Goal: Information Seeking & Learning: Learn about a topic

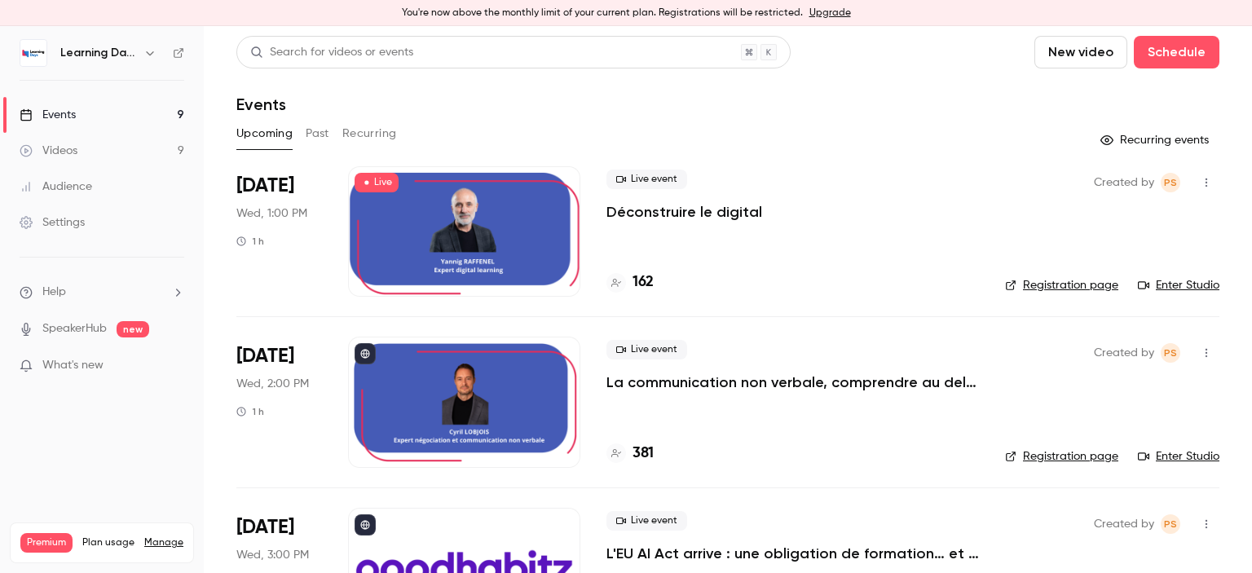
click at [435, 222] on div at bounding box center [464, 231] width 232 height 130
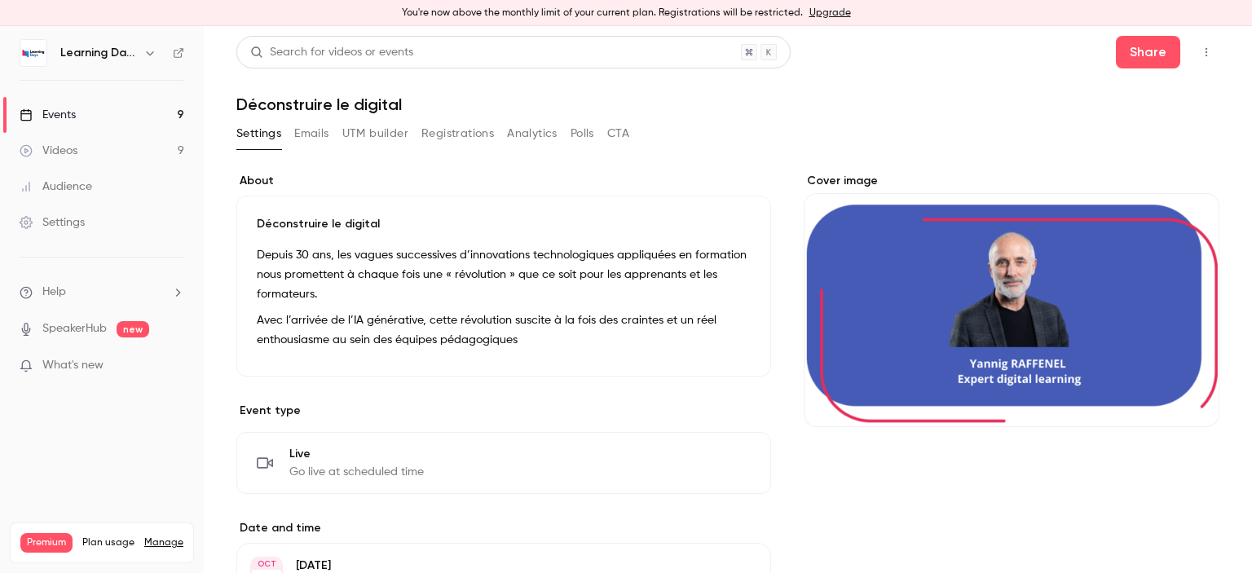
click at [1199, 56] on icon "button" at bounding box center [1205, 51] width 13 height 11
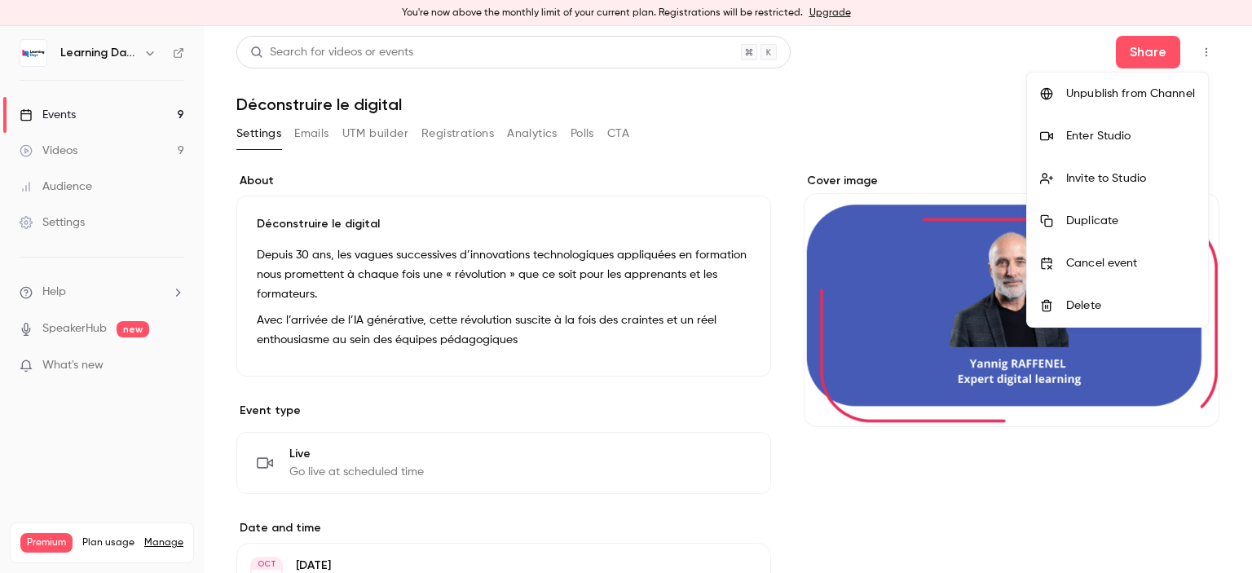
click at [1095, 143] on div "Enter Studio" at bounding box center [1130, 136] width 129 height 16
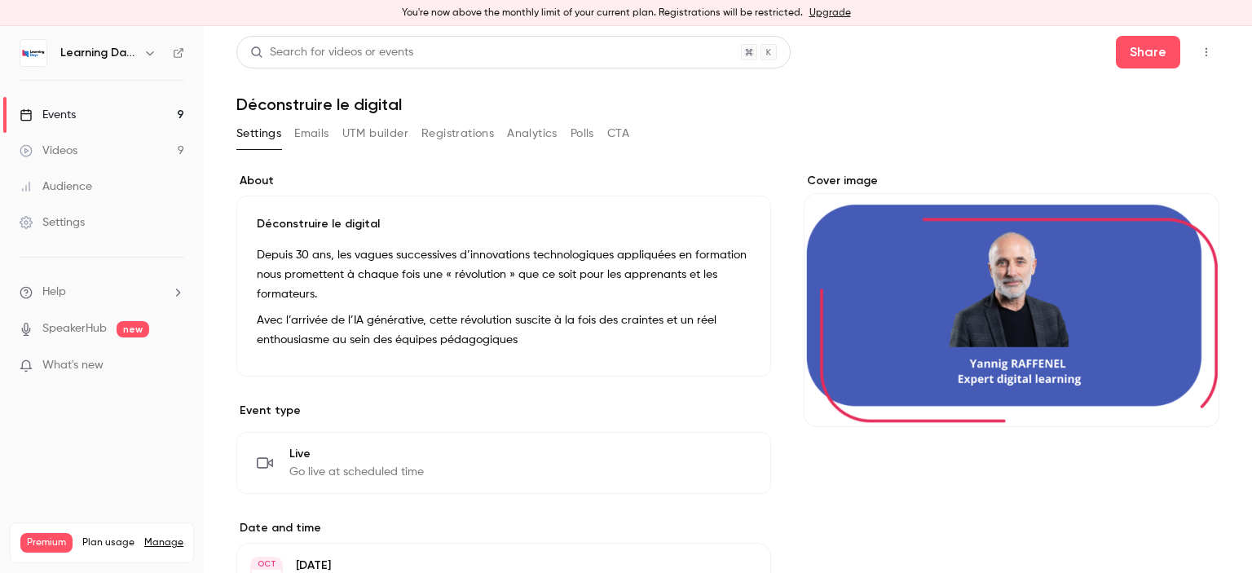
click at [150, 106] on link "Events 9" at bounding box center [102, 115] width 204 height 36
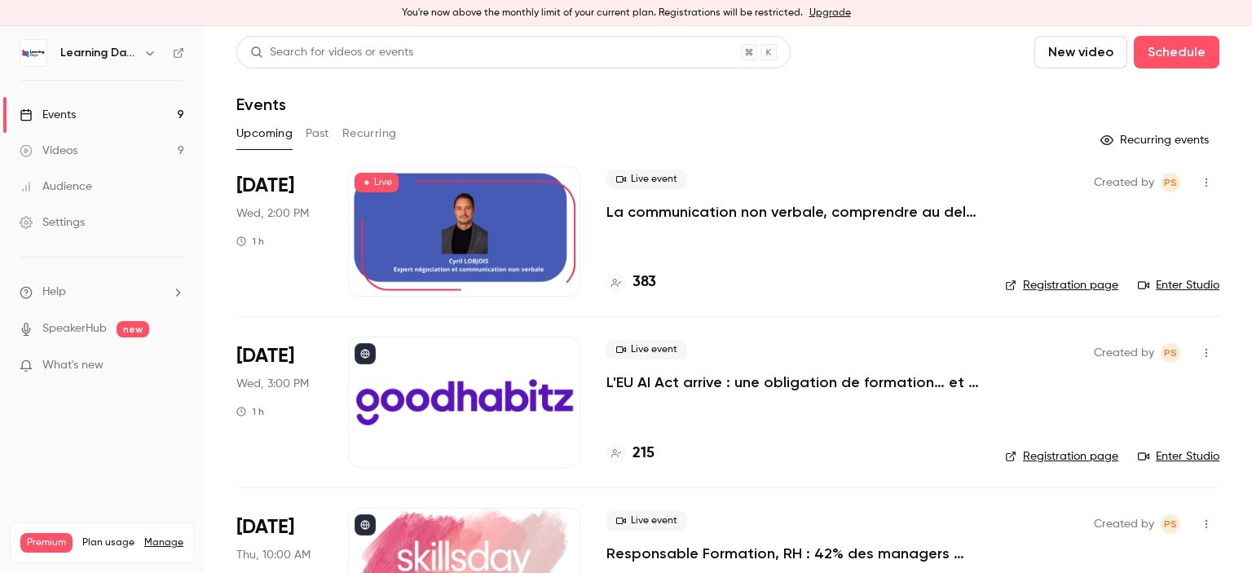
click at [430, 215] on div at bounding box center [464, 231] width 232 height 130
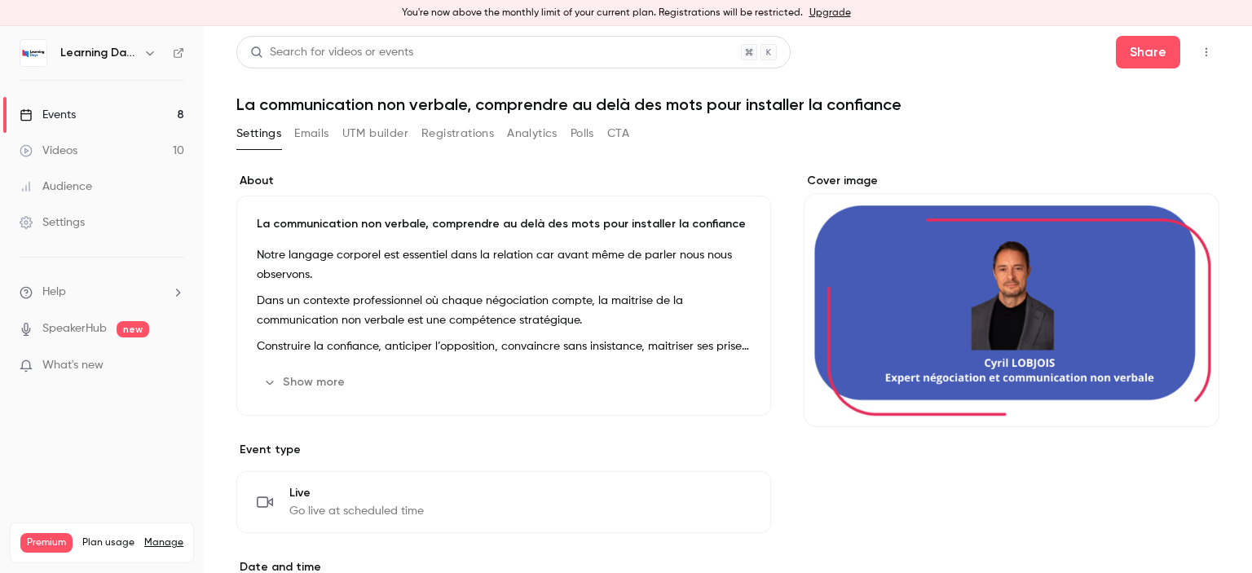
click at [1205, 55] on icon "button" at bounding box center [1206, 52] width 2 height 9
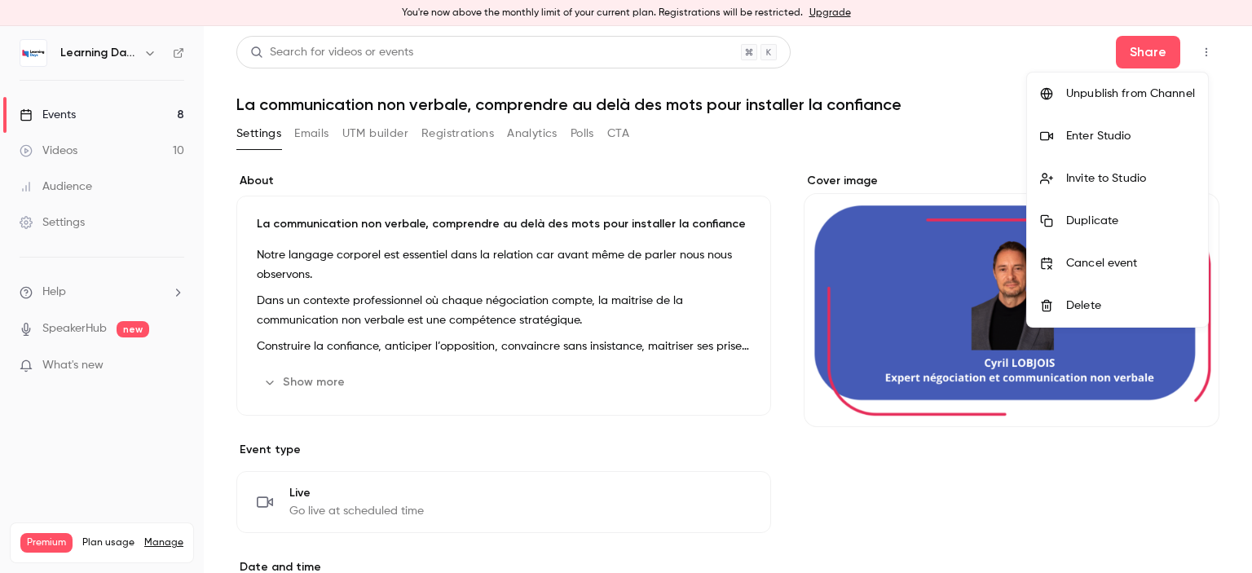
click at [1132, 141] on div "Enter Studio" at bounding box center [1130, 136] width 129 height 16
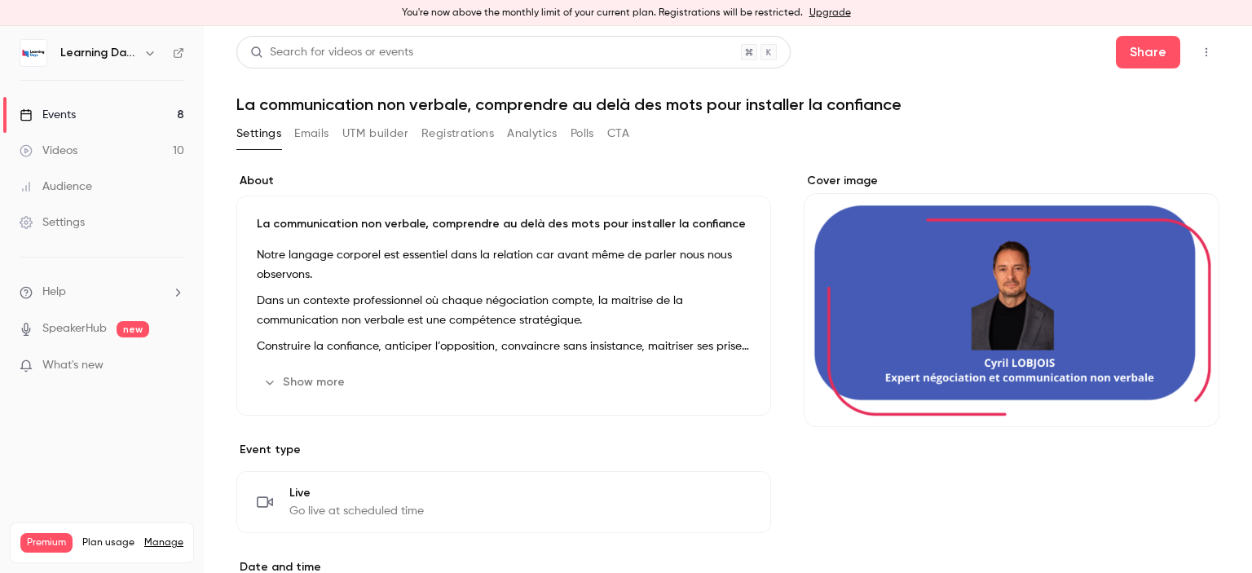
click at [84, 152] on link "Videos 10" at bounding box center [102, 151] width 204 height 36
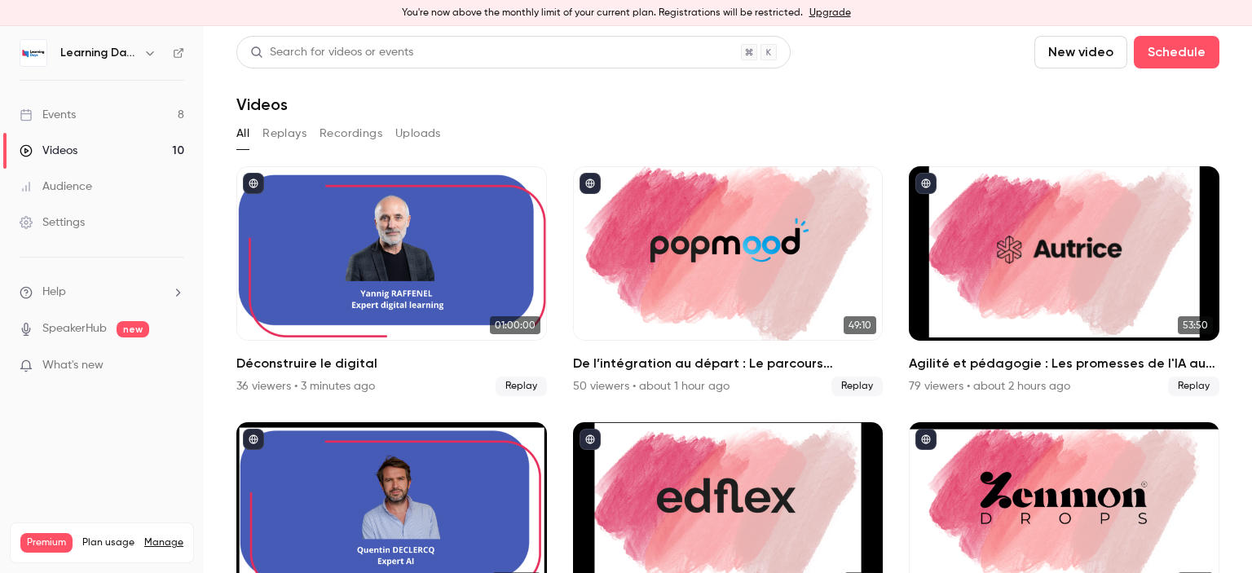
click at [86, 184] on div "Audience" at bounding box center [56, 186] width 73 height 16
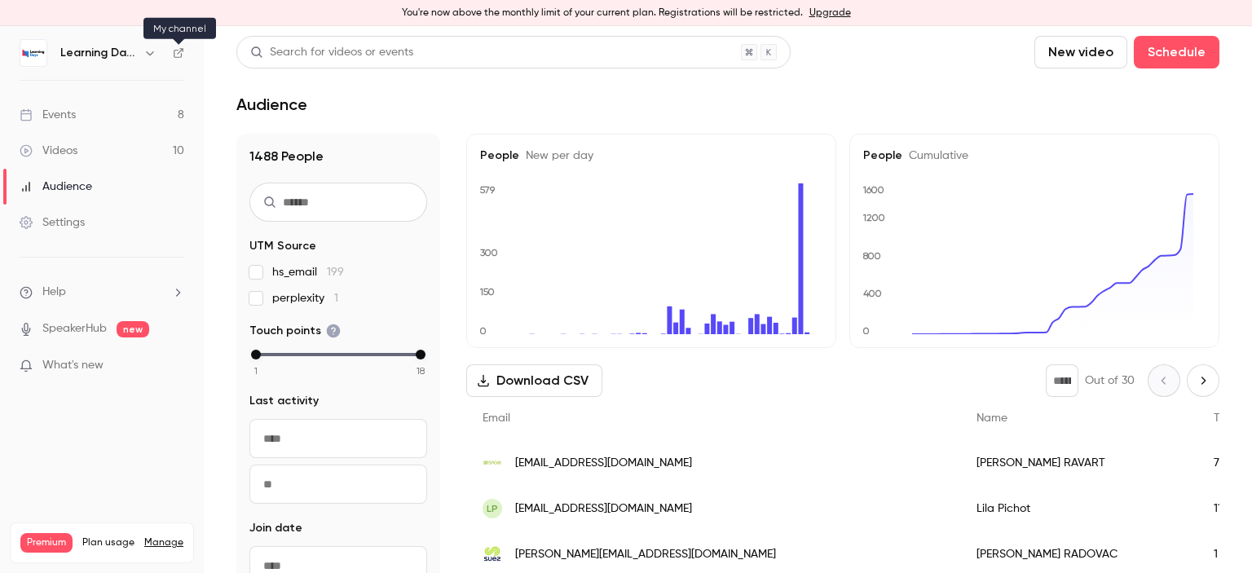
click at [179, 53] on icon at bounding box center [178, 52] width 11 height 11
click at [552, 462] on span "sravart@isagri.fr" at bounding box center [603, 463] width 177 height 17
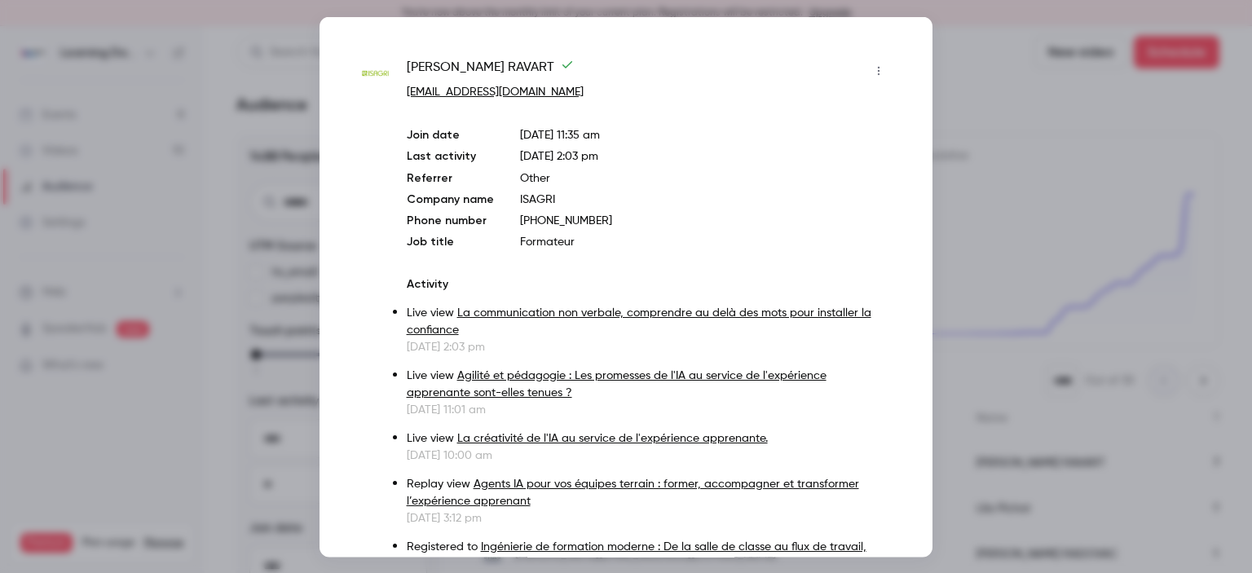
click at [1012, 308] on div at bounding box center [626, 286] width 1252 height 573
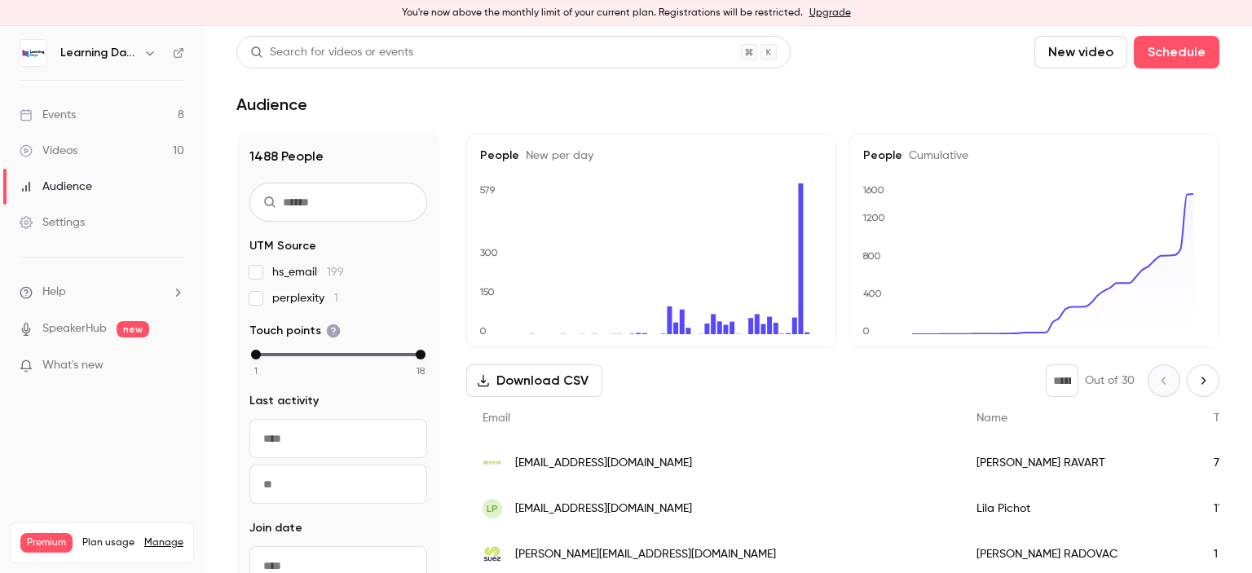
scroll to position [26, 0]
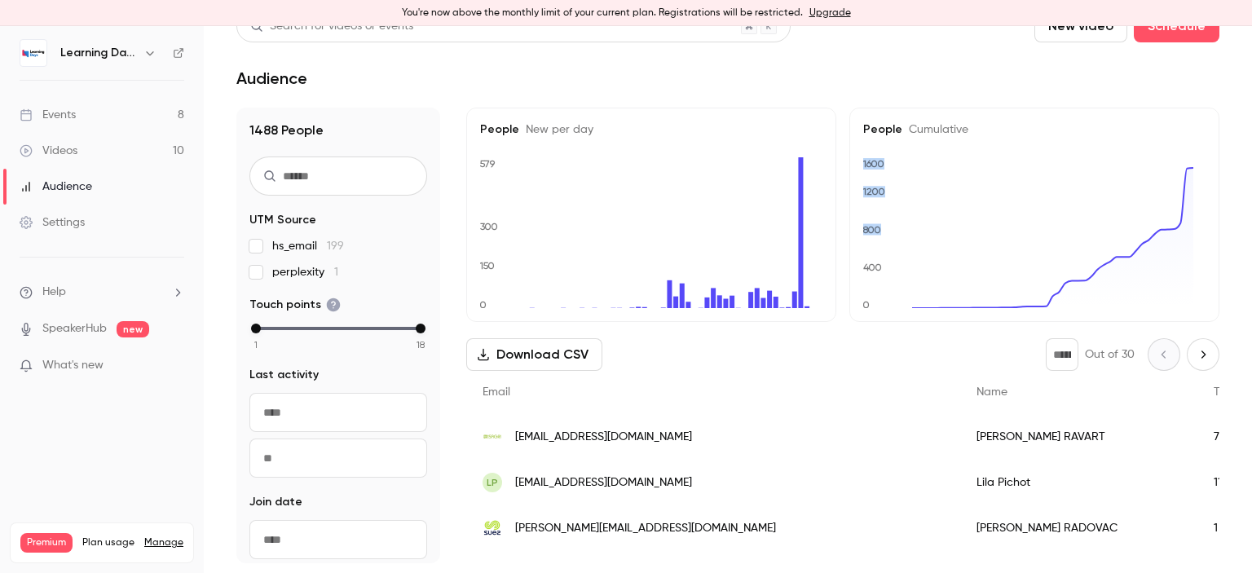
drag, startPoint x: 1251, startPoint y: 169, endPoint x: 1251, endPoint y: 279, distance: 110.8
click at [1251, 279] on main "Search for videos or events New video Schedule Audience 1488 People UTM Source …" at bounding box center [728, 299] width 1048 height 547
click at [605, 526] on span "amanda.radovac@suez.com" at bounding box center [645, 528] width 261 height 17
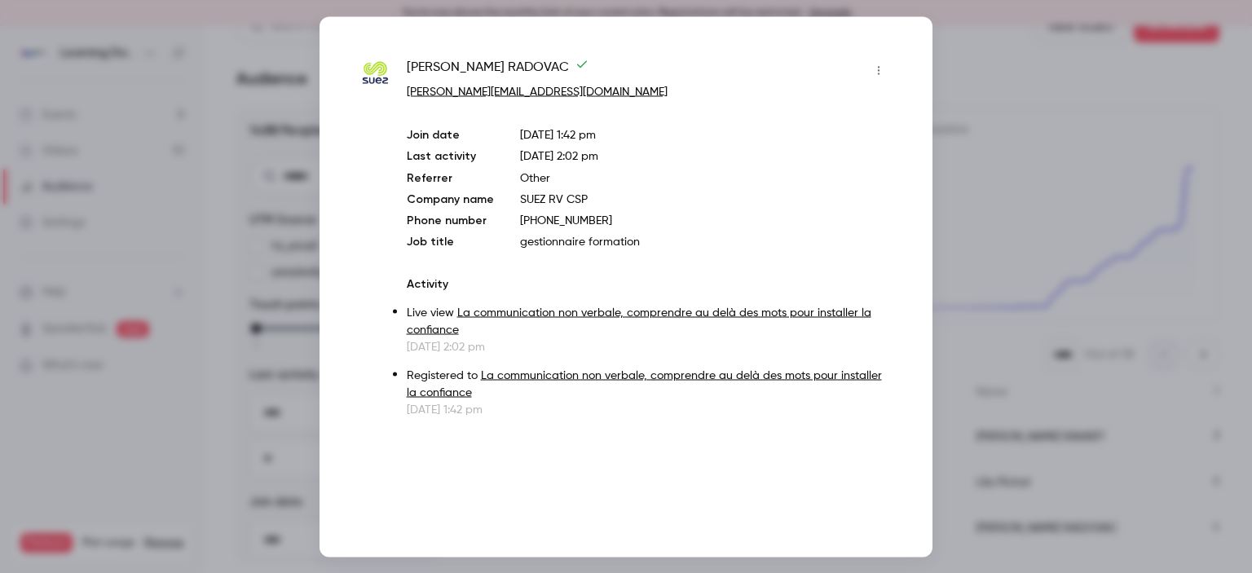
click at [1078, 298] on div at bounding box center [626, 286] width 1252 height 573
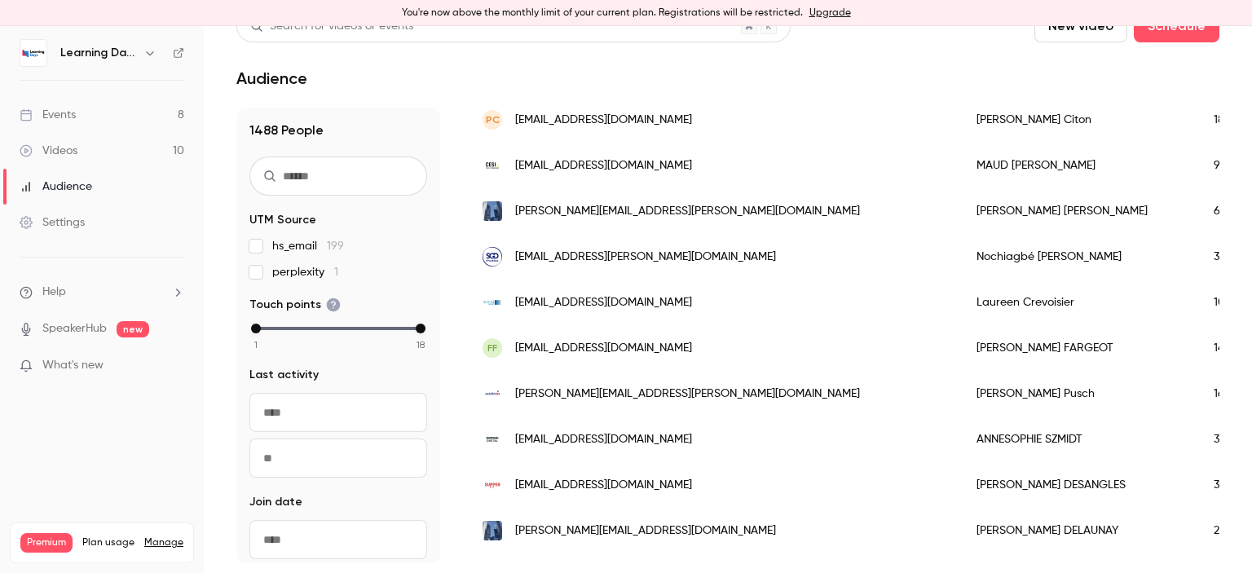
scroll to position [1370, 0]
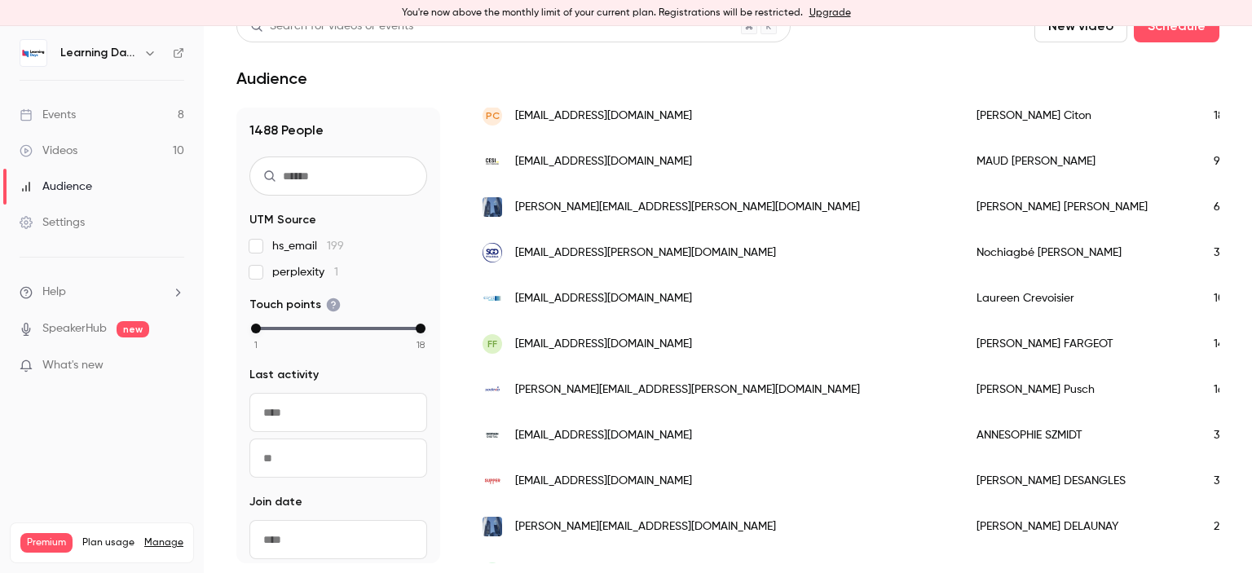
click at [737, 437] on div "annesophie.szmidt@decathlon.com" at bounding box center [713, 435] width 494 height 46
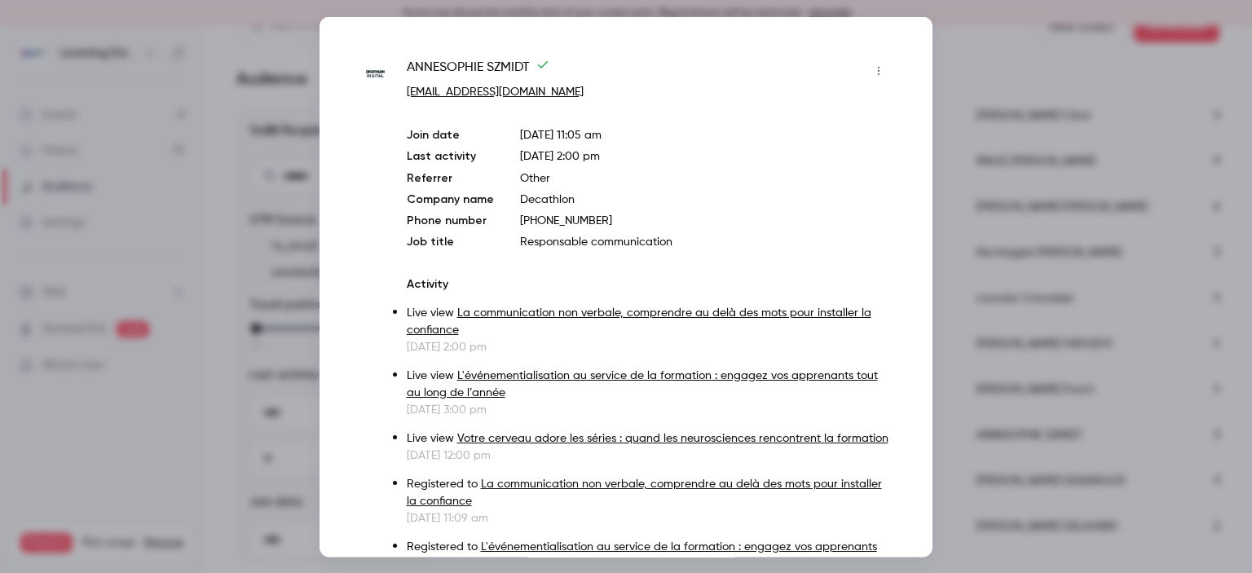
click at [942, 257] on div at bounding box center [626, 286] width 1252 height 573
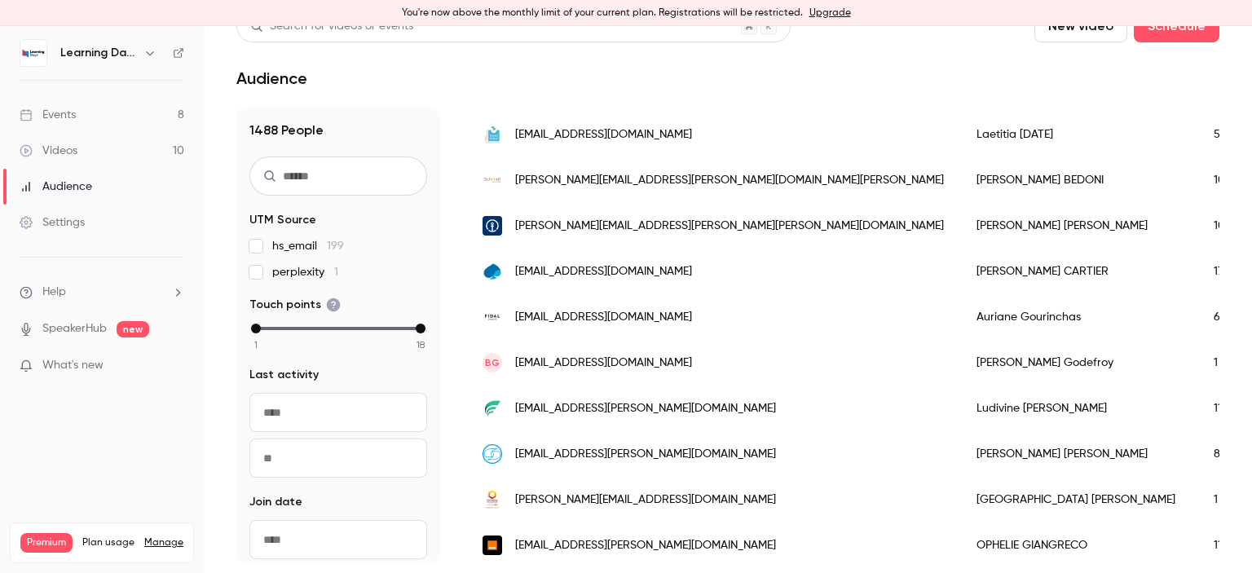
scroll to position [2145, 0]
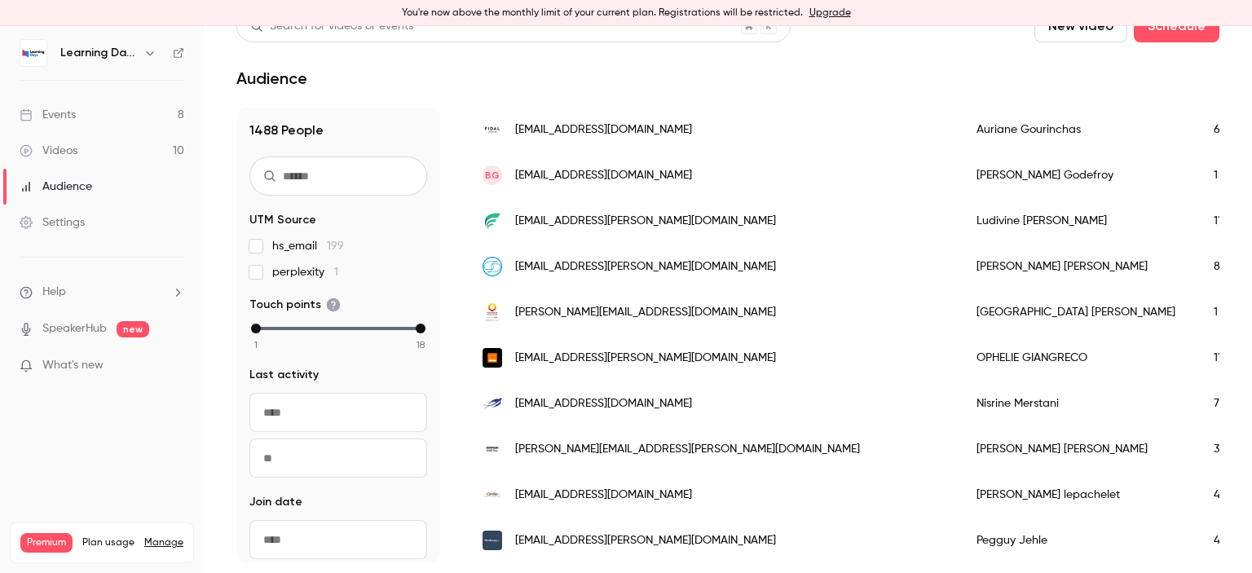
click at [335, 181] on input "text" at bounding box center [338, 175] width 178 height 39
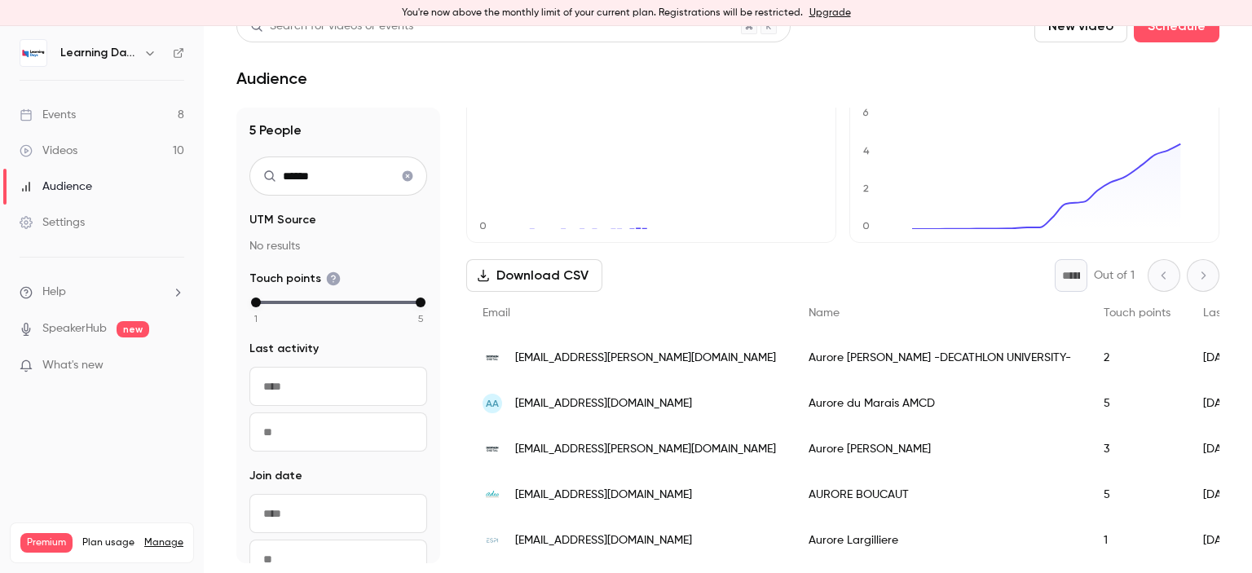
scroll to position [91, 0]
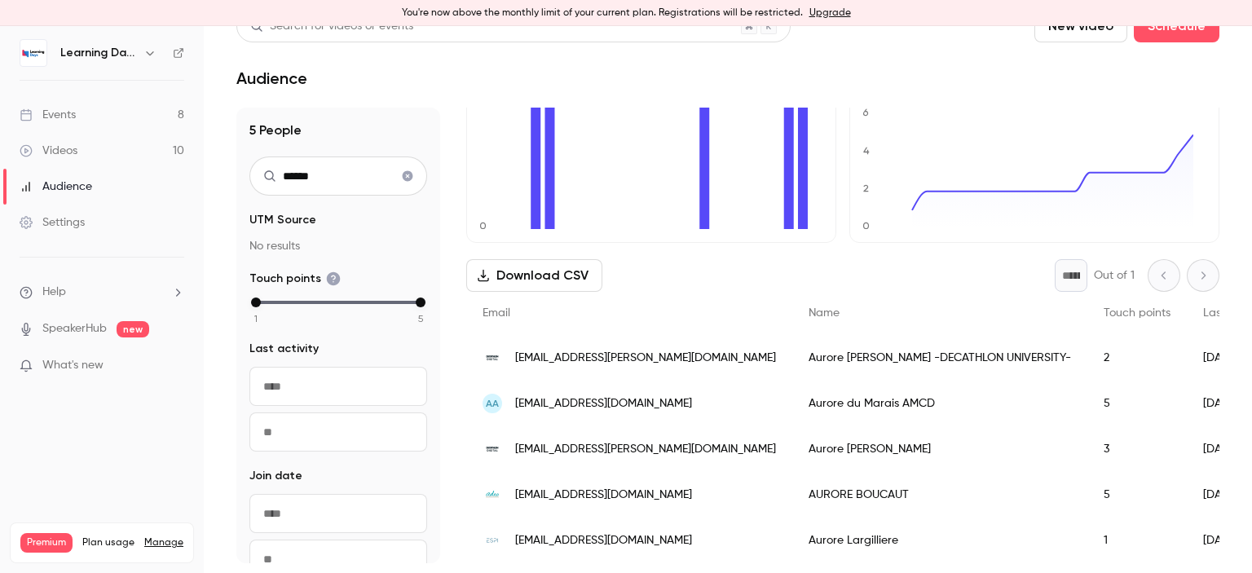
type input "******"
click at [647, 350] on span "aurore.silvestri@decathlon.com" at bounding box center [645, 358] width 261 height 17
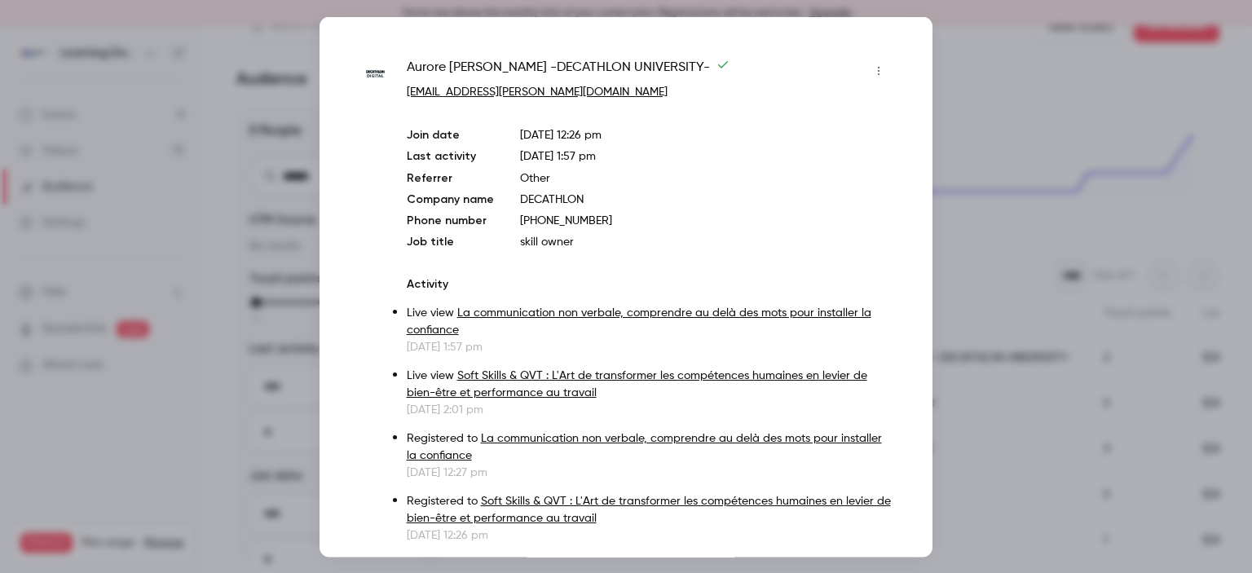
click at [988, 183] on div at bounding box center [626, 286] width 1252 height 573
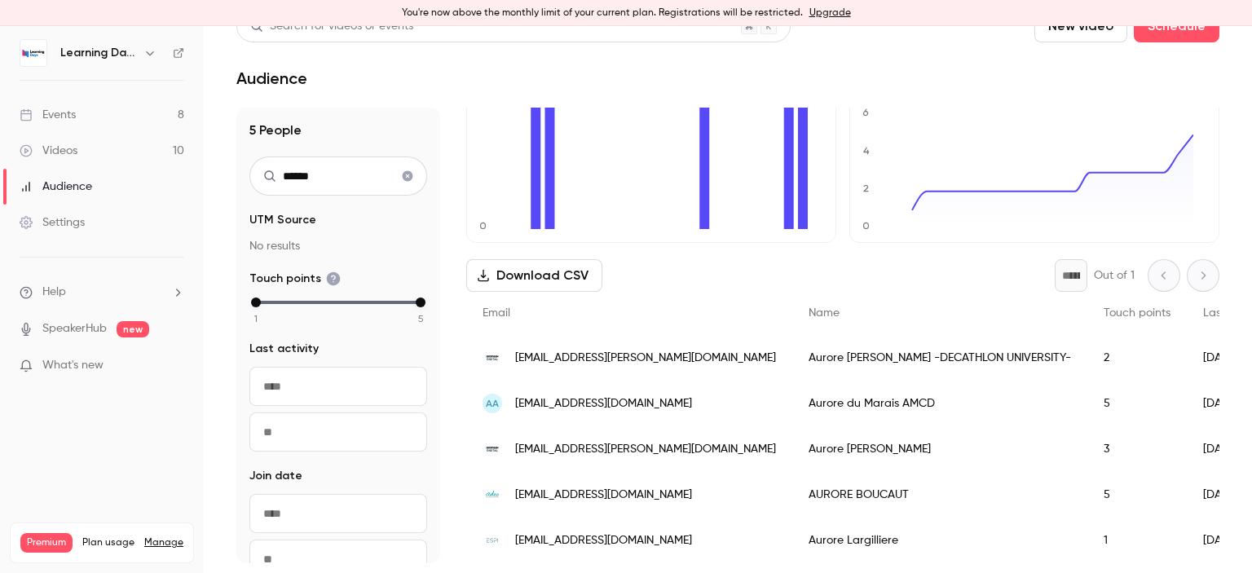
click at [147, 139] on link "Videos 10" at bounding box center [102, 151] width 204 height 36
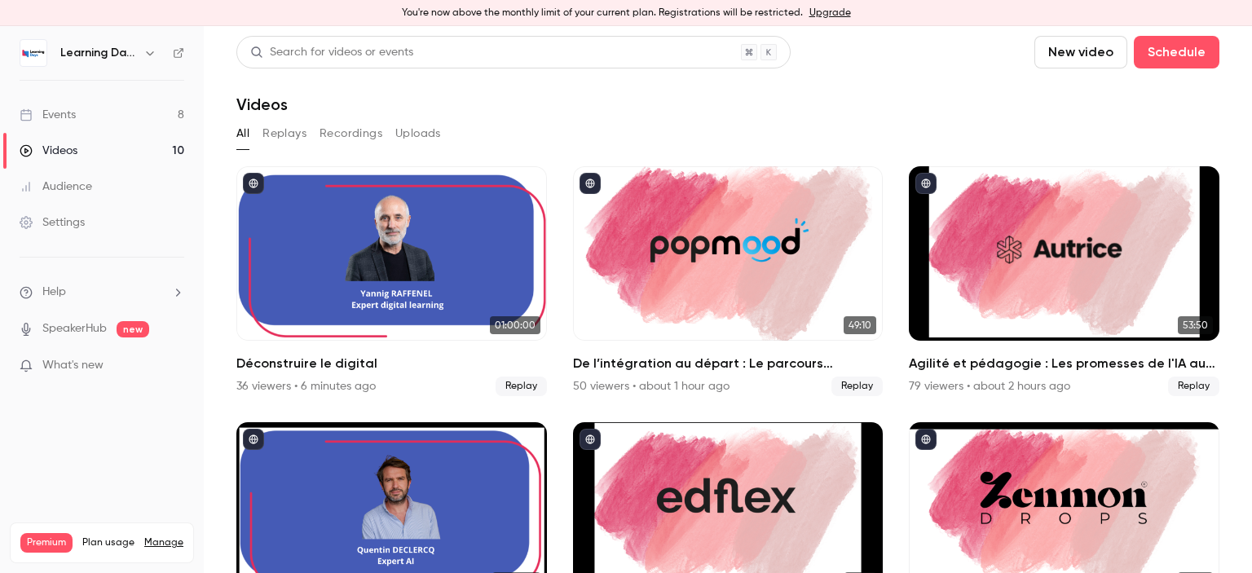
click at [142, 113] on link "Events 8" at bounding box center [102, 115] width 204 height 36
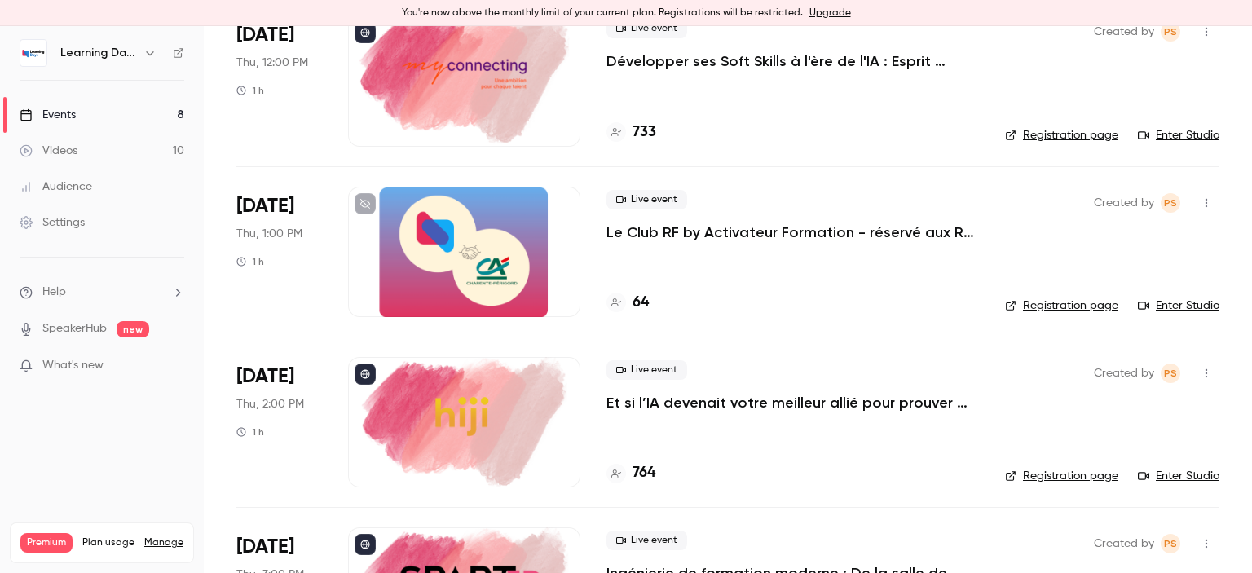
scroll to position [860, 0]
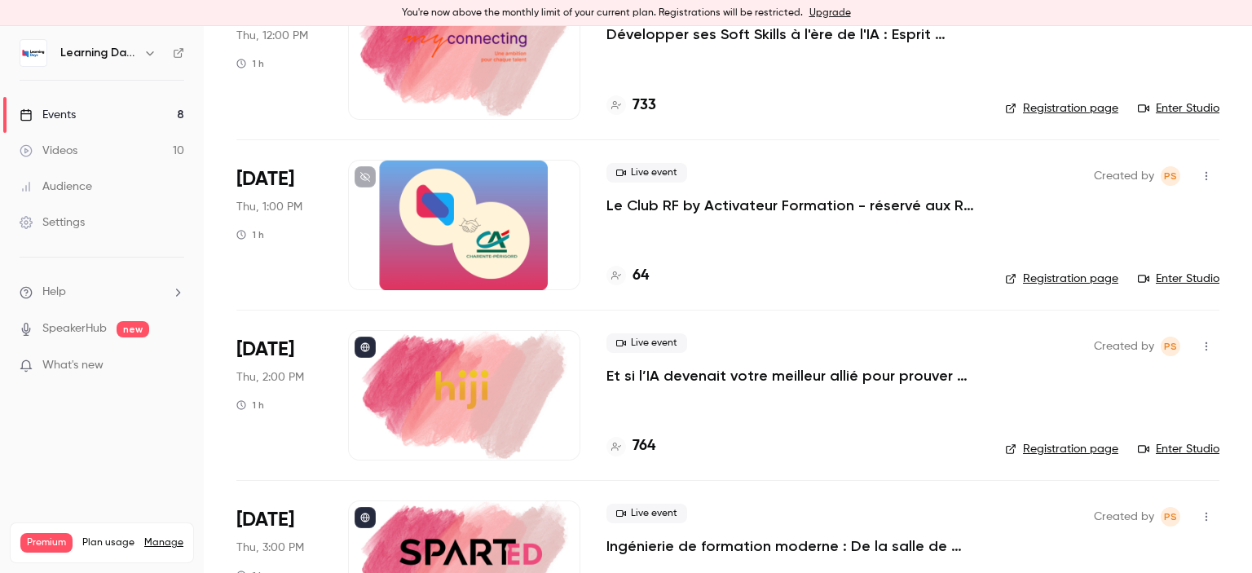
click at [91, 147] on link "Videos 10" at bounding box center [102, 151] width 204 height 36
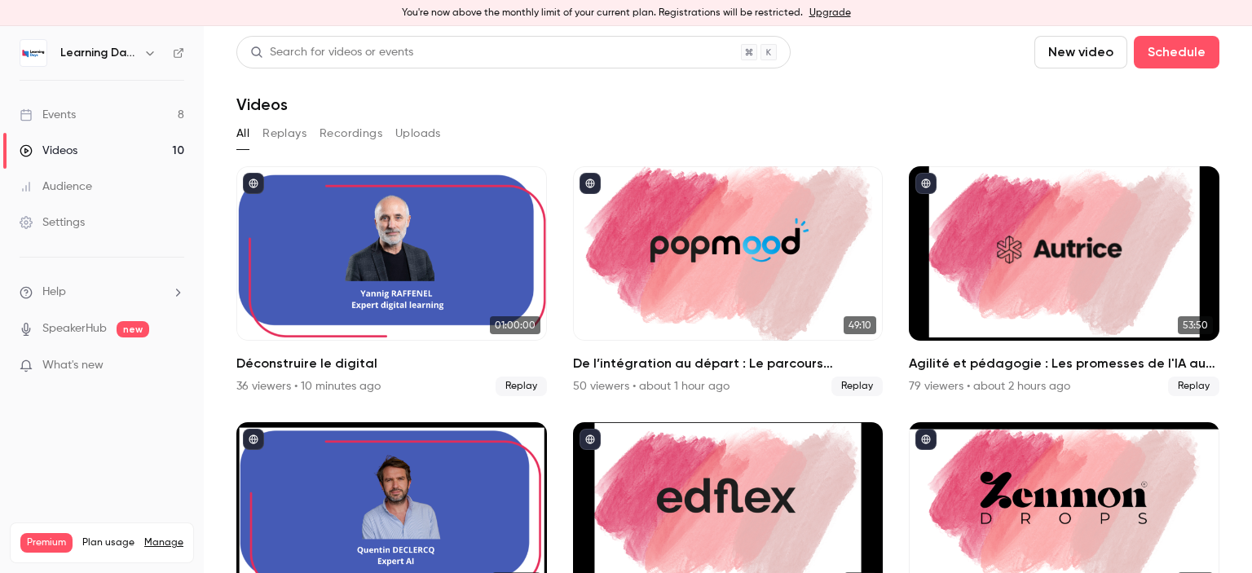
click at [92, 188] on link "Audience" at bounding box center [102, 187] width 204 height 36
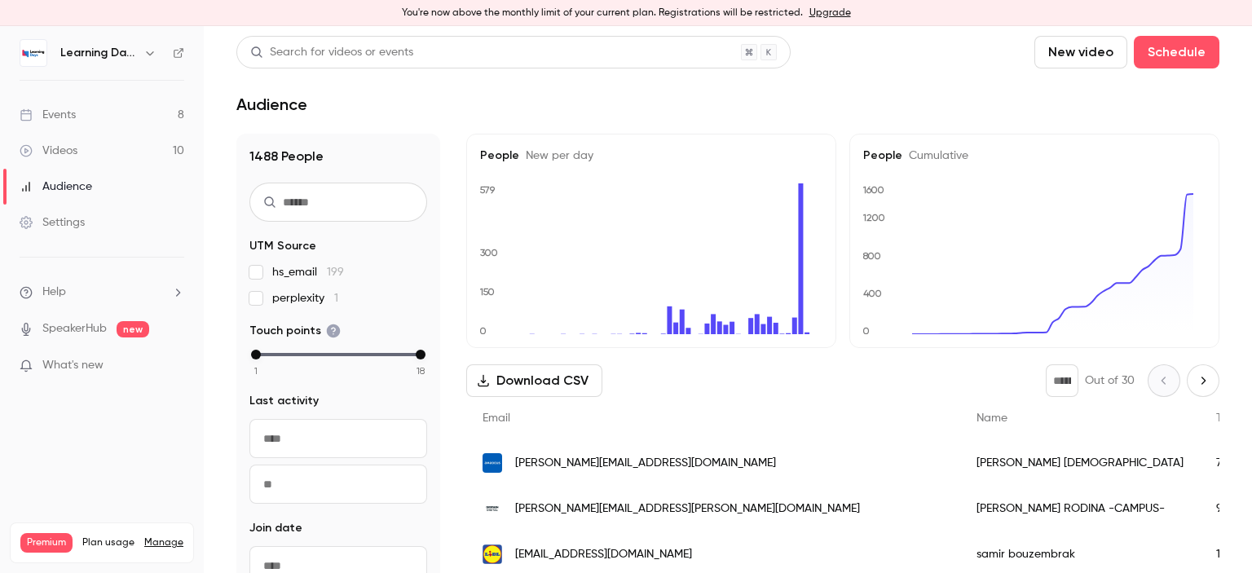
click at [68, 158] on div "Videos" at bounding box center [49, 151] width 58 height 16
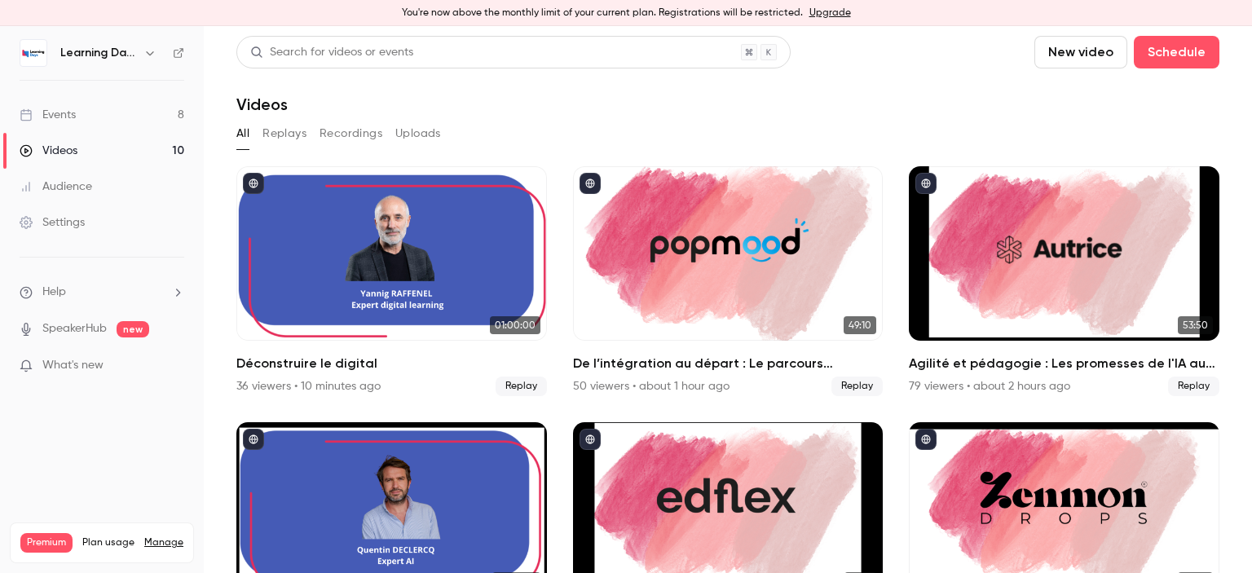
click at [114, 188] on link "Audience" at bounding box center [102, 187] width 204 height 36
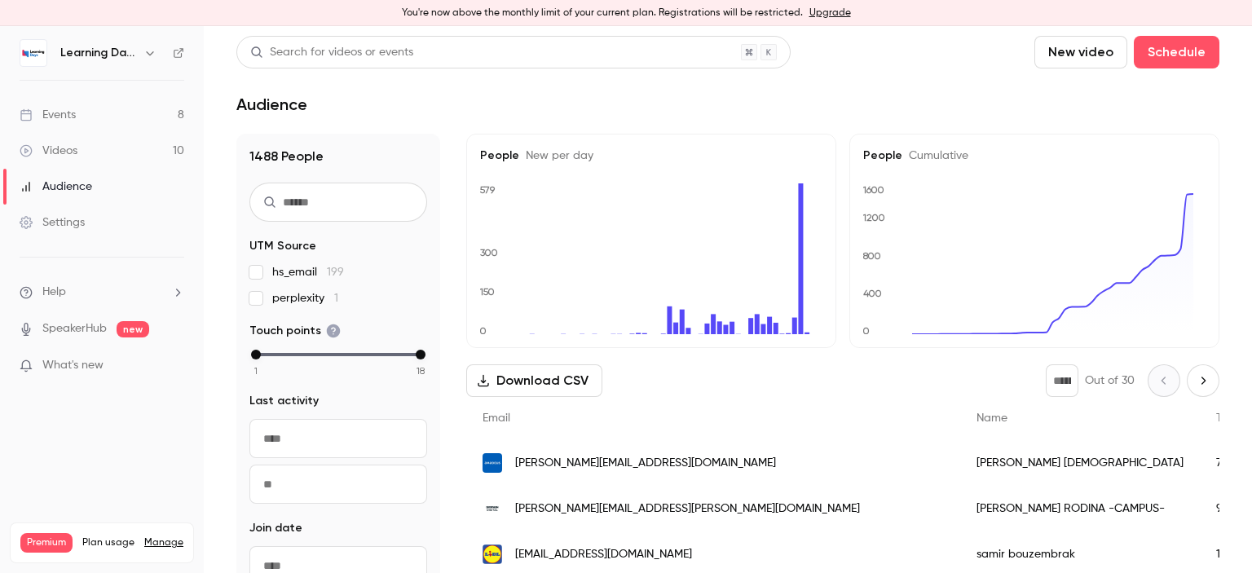
scroll to position [26, 0]
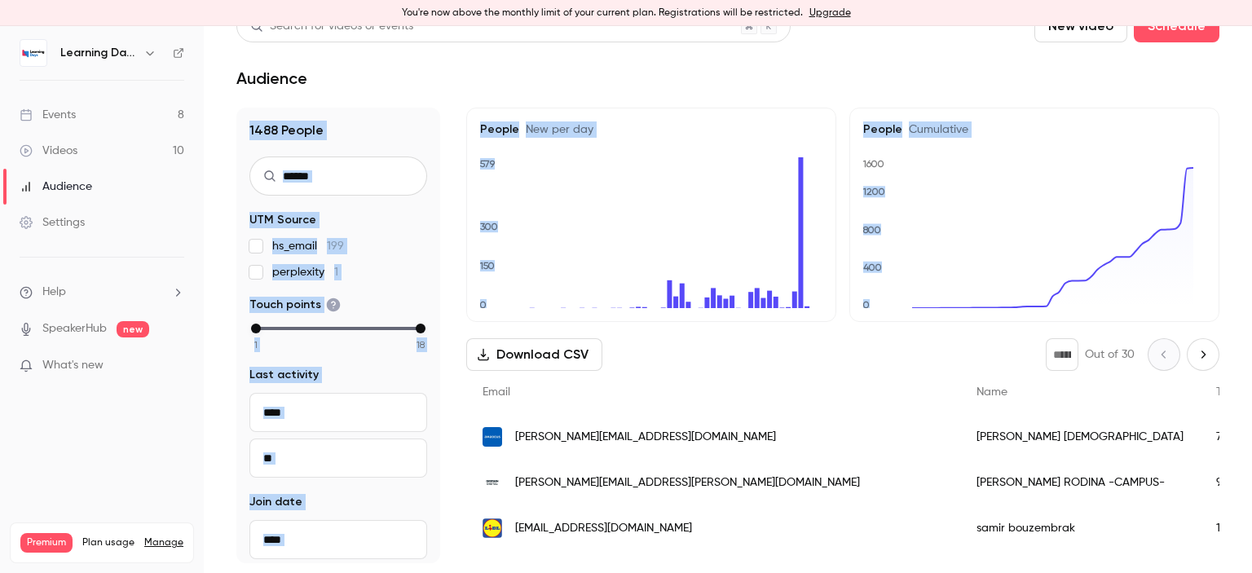
drag, startPoint x: 1251, startPoint y: 99, endPoint x: 1251, endPoint y: 200, distance: 100.2
click at [1251, 200] on main "Search for videos or events New video Schedule Audience 1488 People UTM Source …" at bounding box center [728, 299] width 1048 height 547
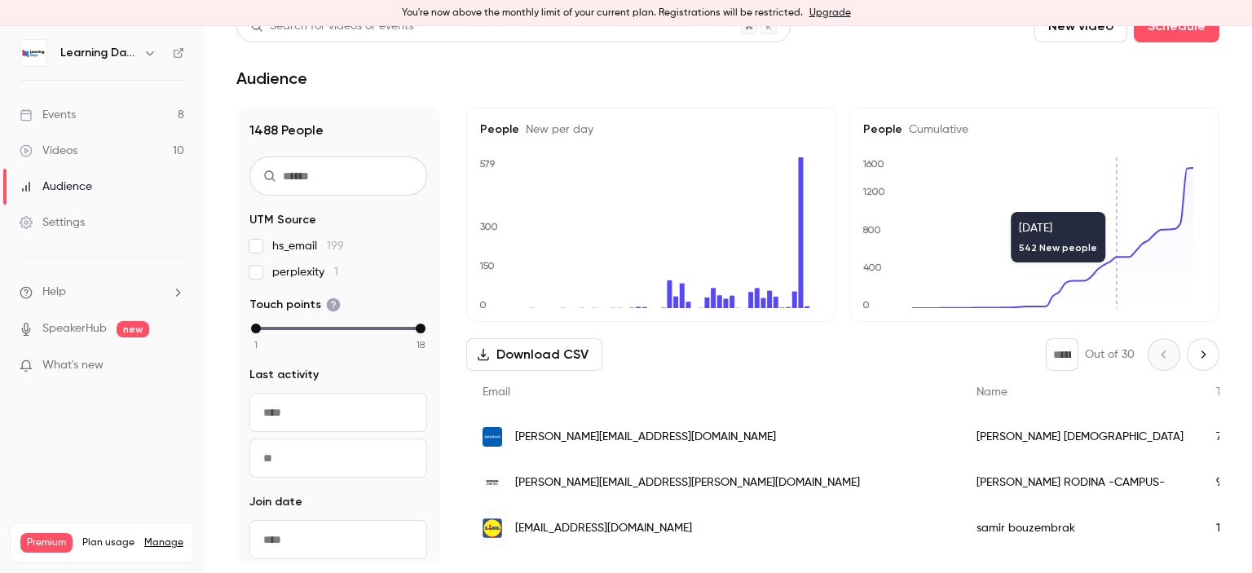
click at [596, 533] on span "samir.bouzembrak@lidl.fr" at bounding box center [603, 528] width 177 height 17
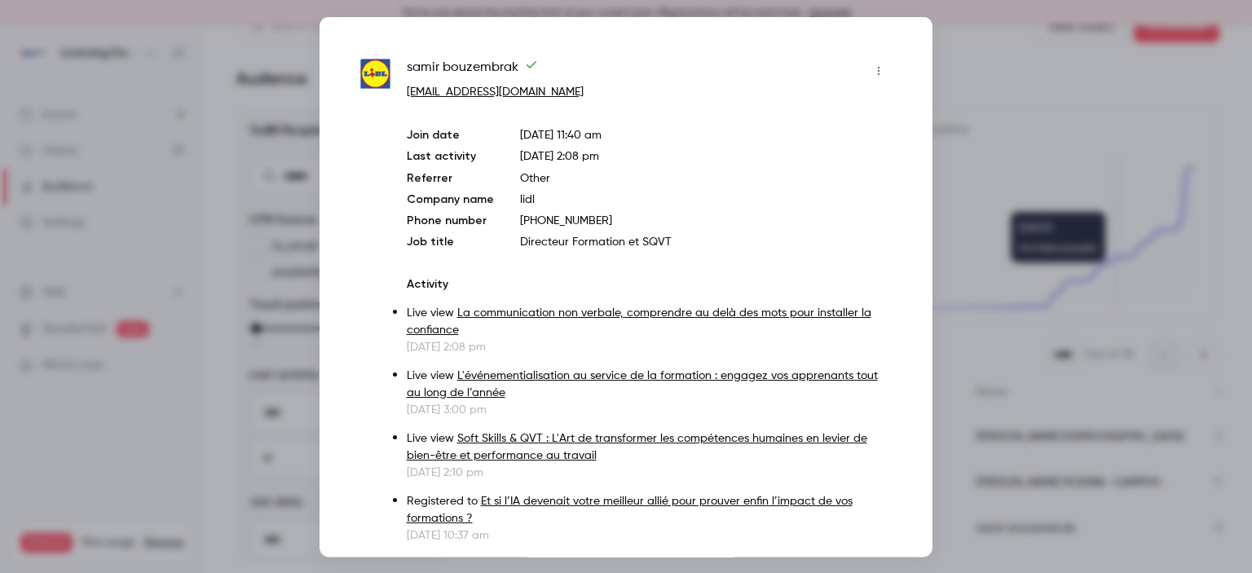
click at [966, 432] on div at bounding box center [626, 286] width 1252 height 573
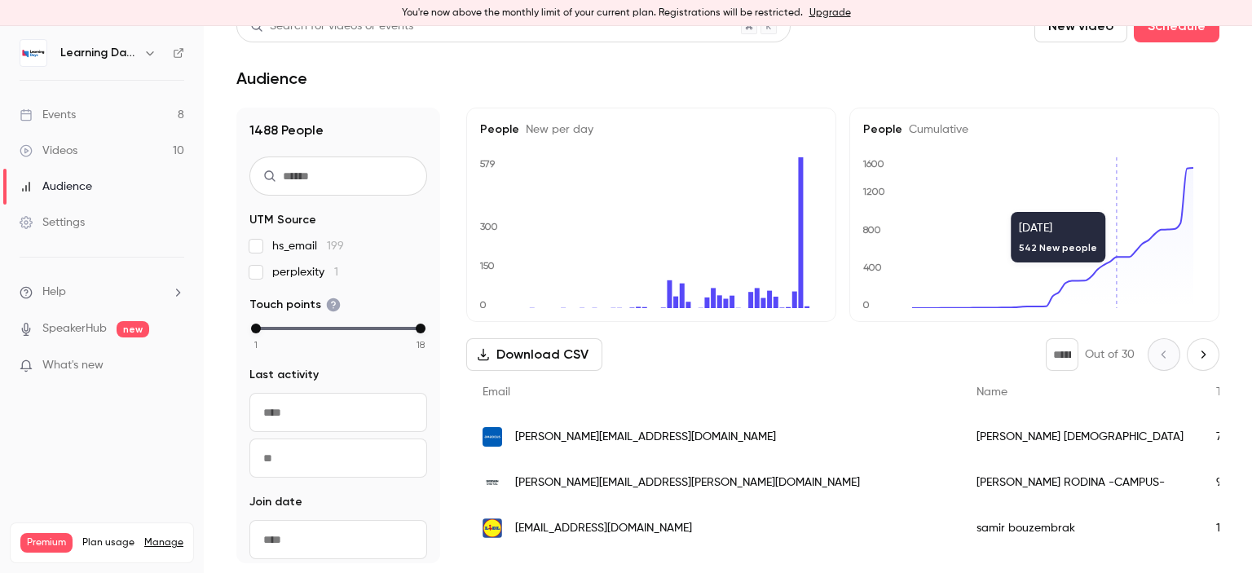
click at [616, 526] on span "samir.bouzembrak@lidl.fr" at bounding box center [603, 528] width 177 height 17
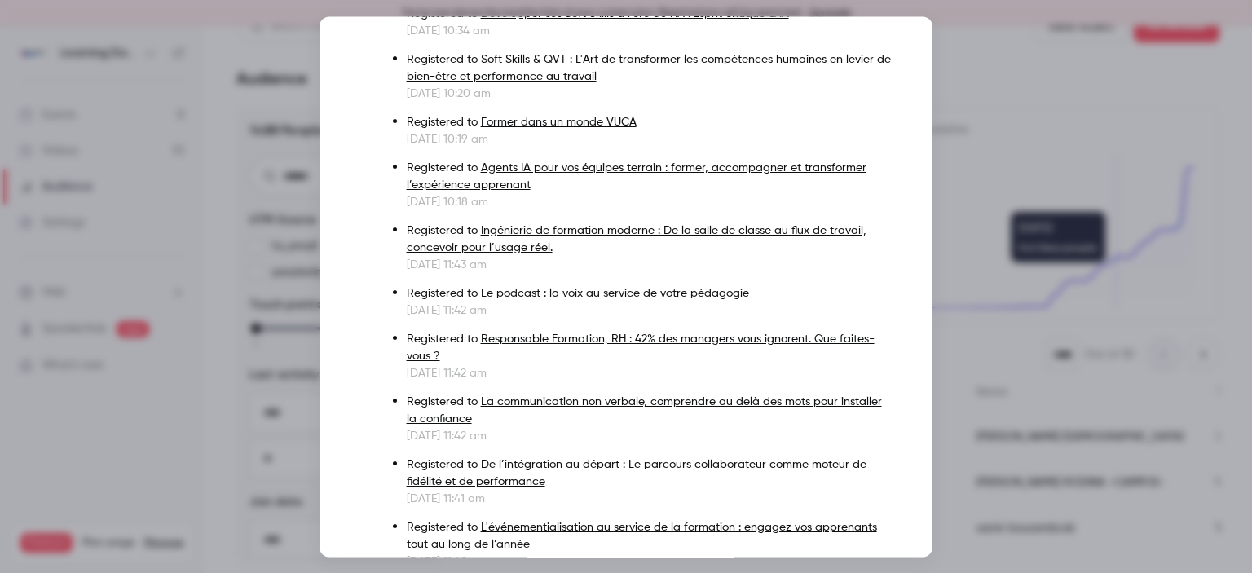
scroll to position [487, 0]
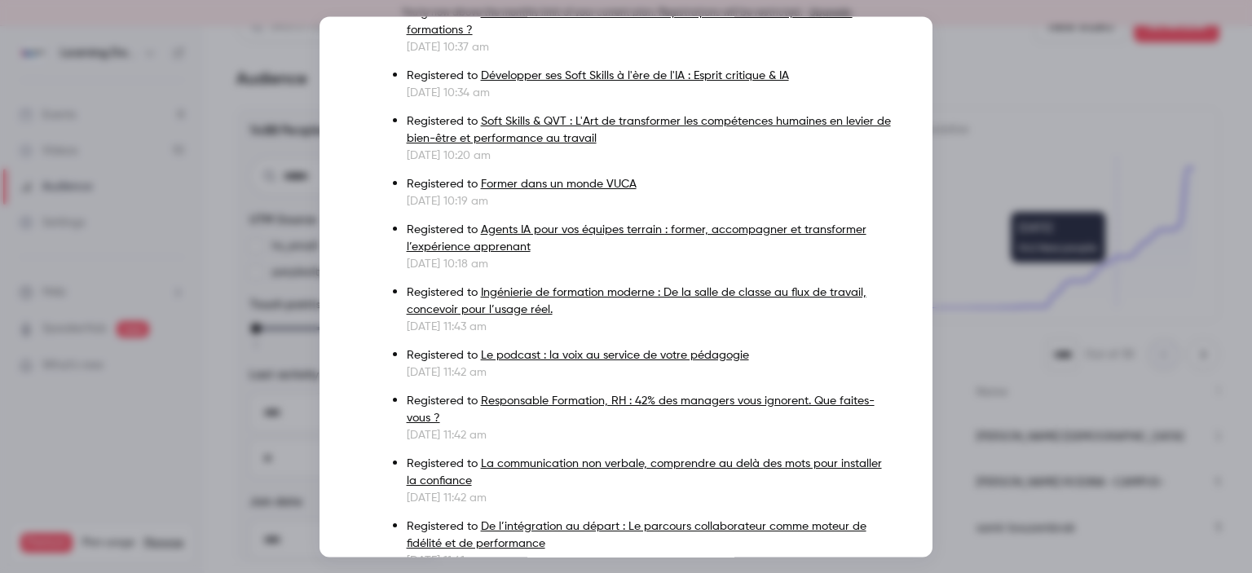
click at [970, 485] on div at bounding box center [626, 286] width 1252 height 573
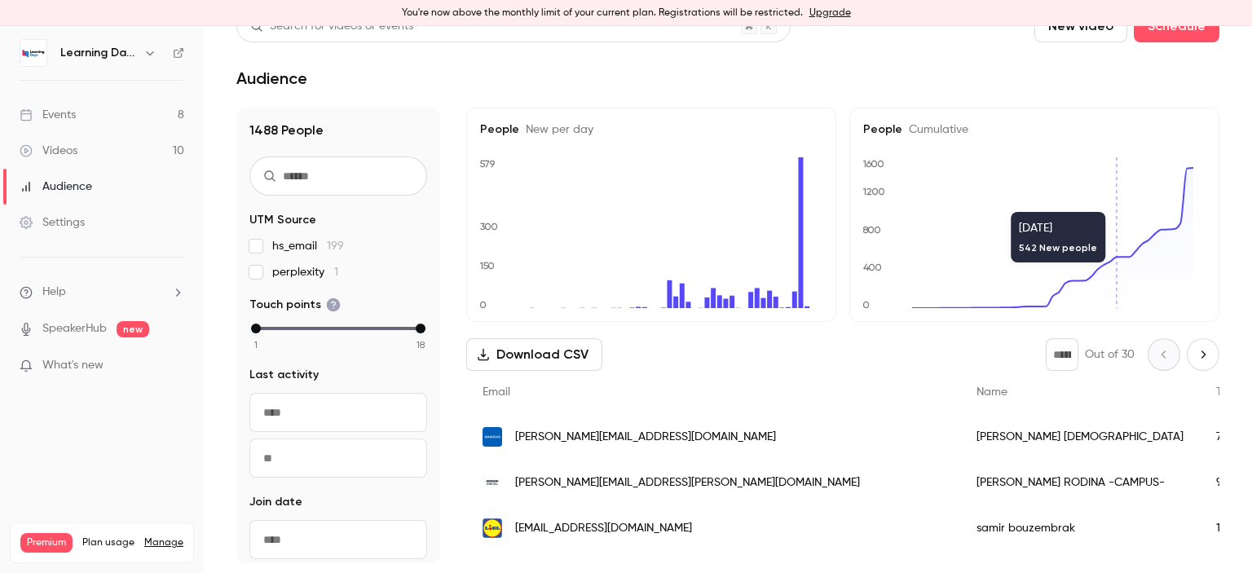
click at [567, 531] on span "samir.bouzembrak@lidl.fr" at bounding box center [603, 528] width 177 height 17
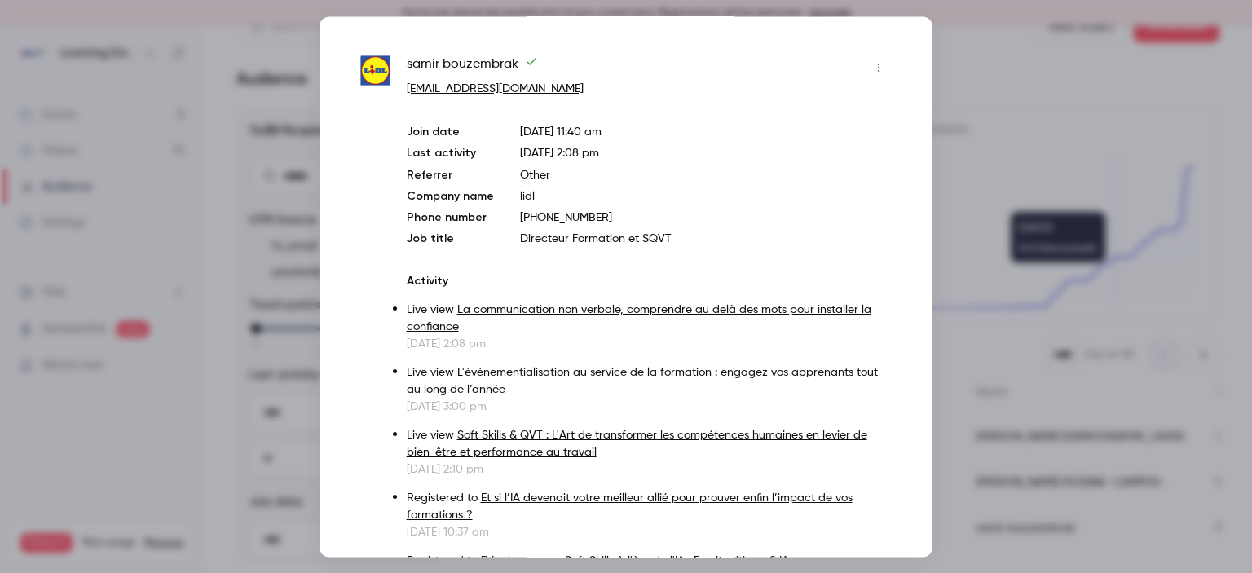
scroll to position [0, 0]
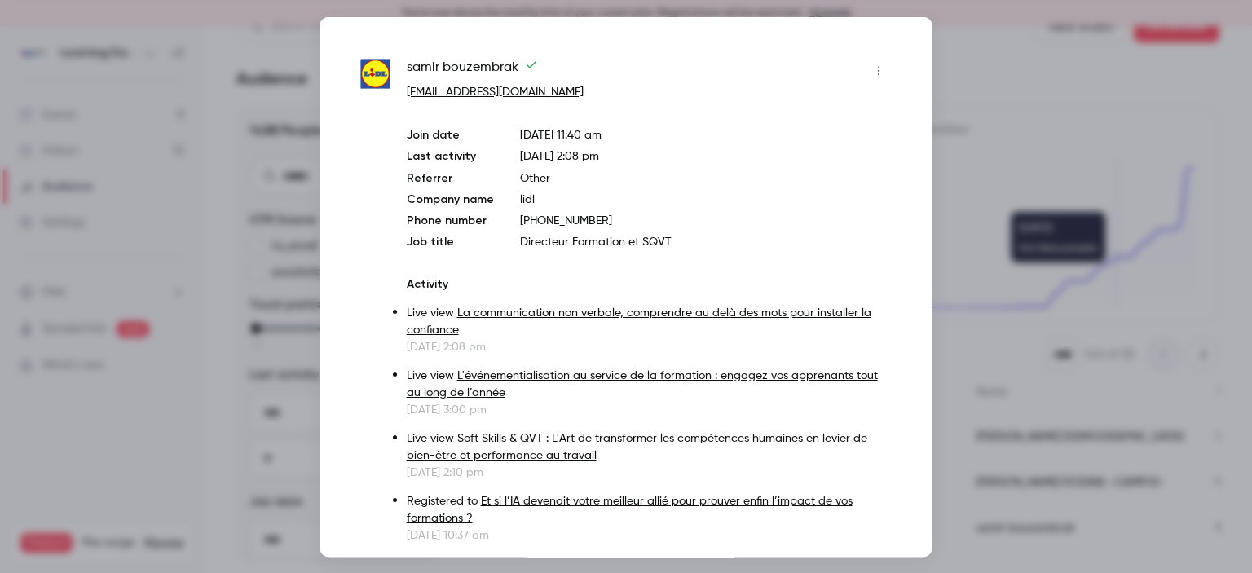
click at [996, 452] on div at bounding box center [626, 286] width 1252 height 573
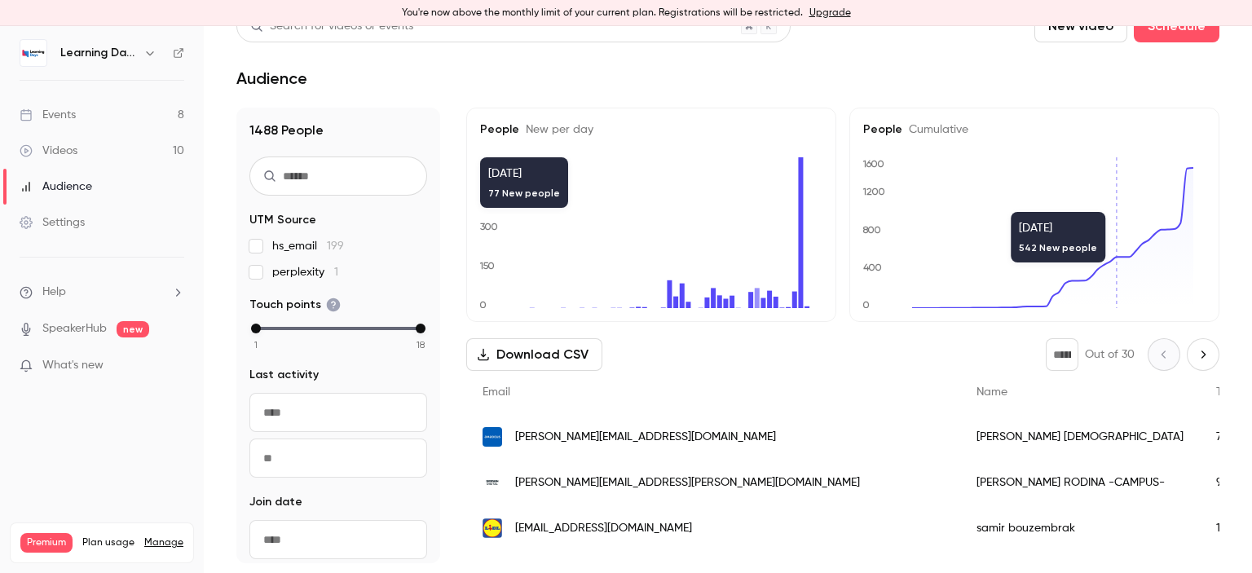
click at [68, 129] on link "Events 8" at bounding box center [102, 115] width 204 height 36
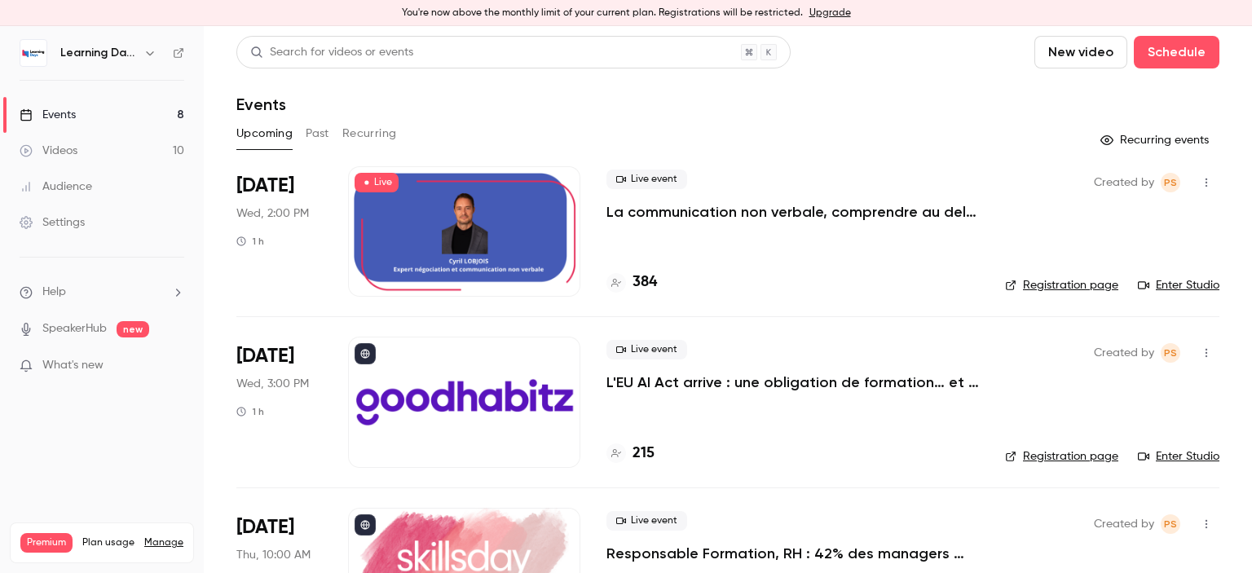
click at [86, 185] on div "Audience" at bounding box center [56, 186] width 73 height 16
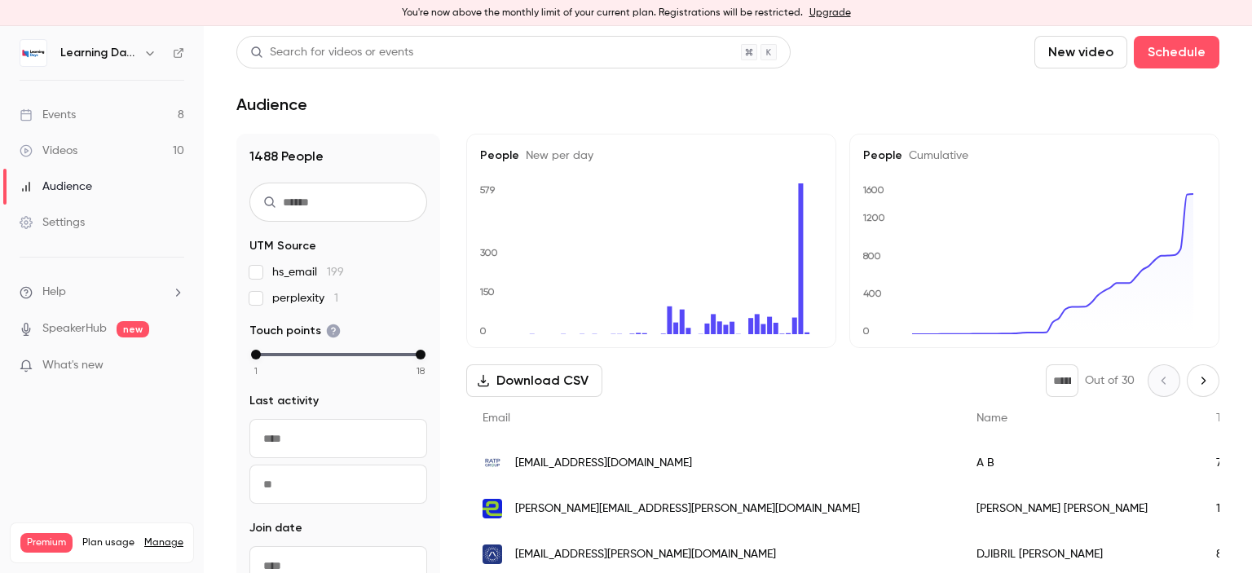
click at [567, 453] on div "aurelie.bligoux@ratp.fr" at bounding box center [713, 463] width 494 height 46
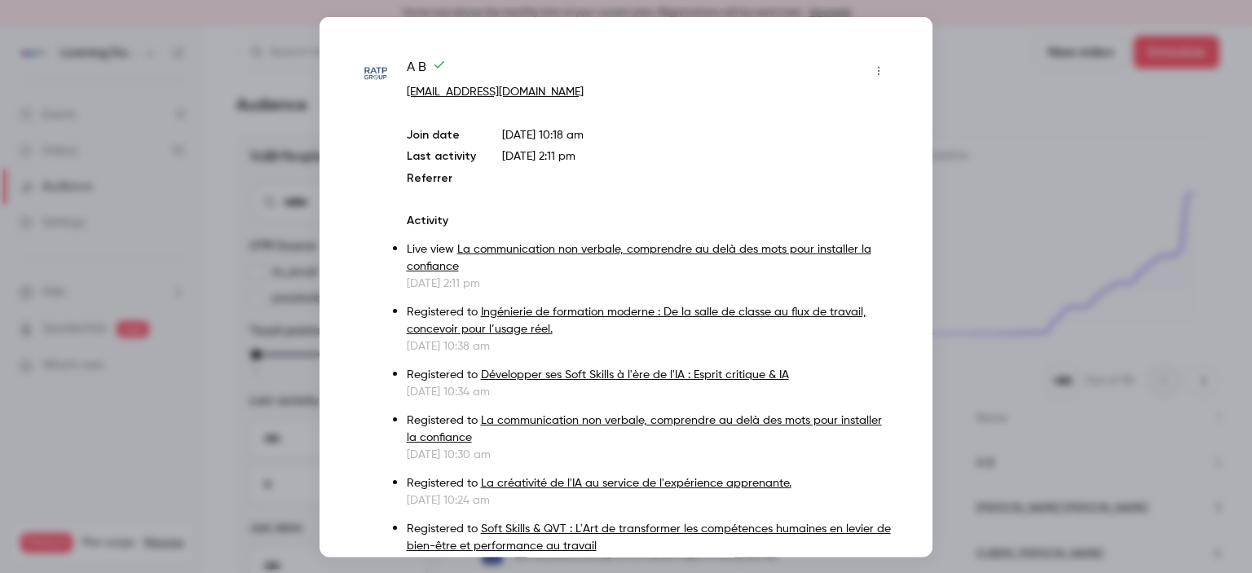
click at [1170, 322] on div at bounding box center [626, 286] width 1252 height 573
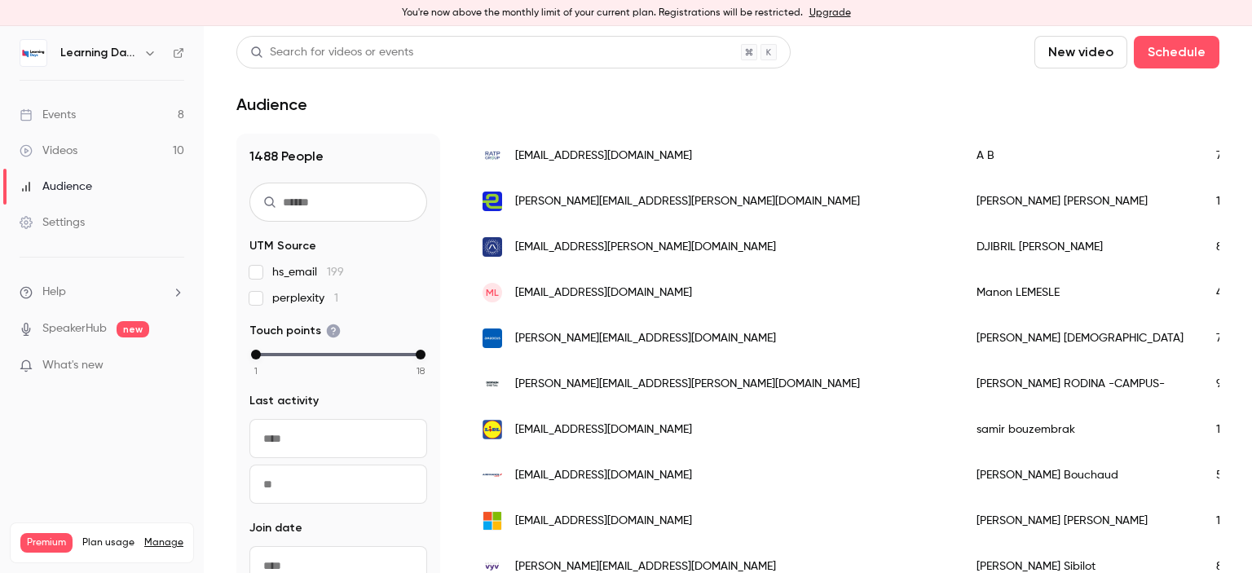
scroll to position [335, 0]
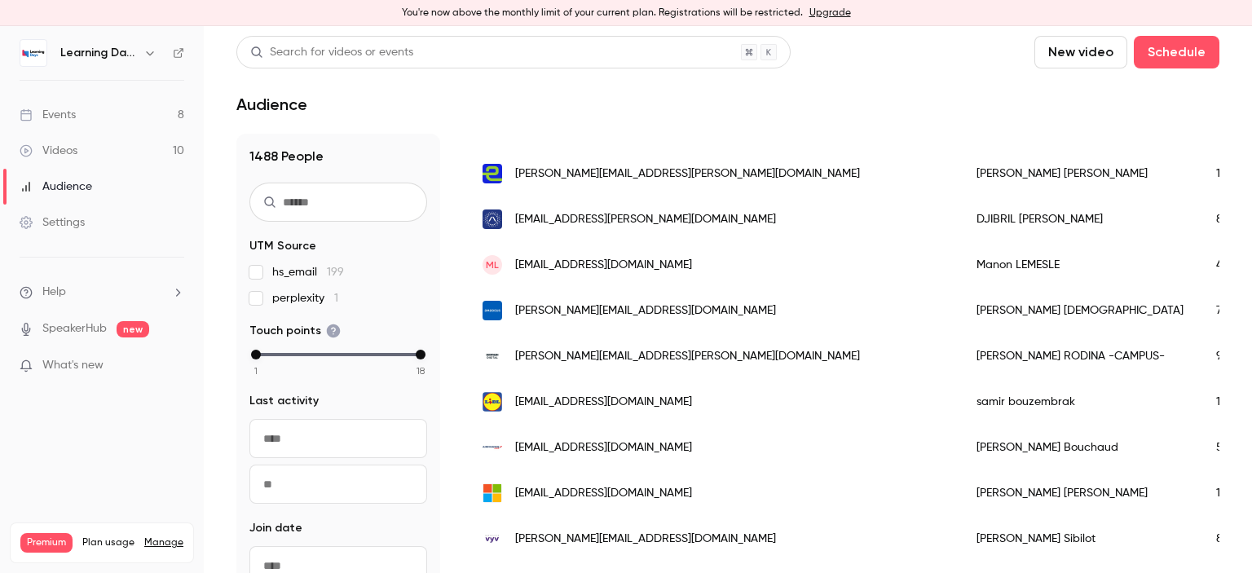
click at [561, 227] on div "djibril.mbaye@stellantis.com" at bounding box center [713, 219] width 494 height 46
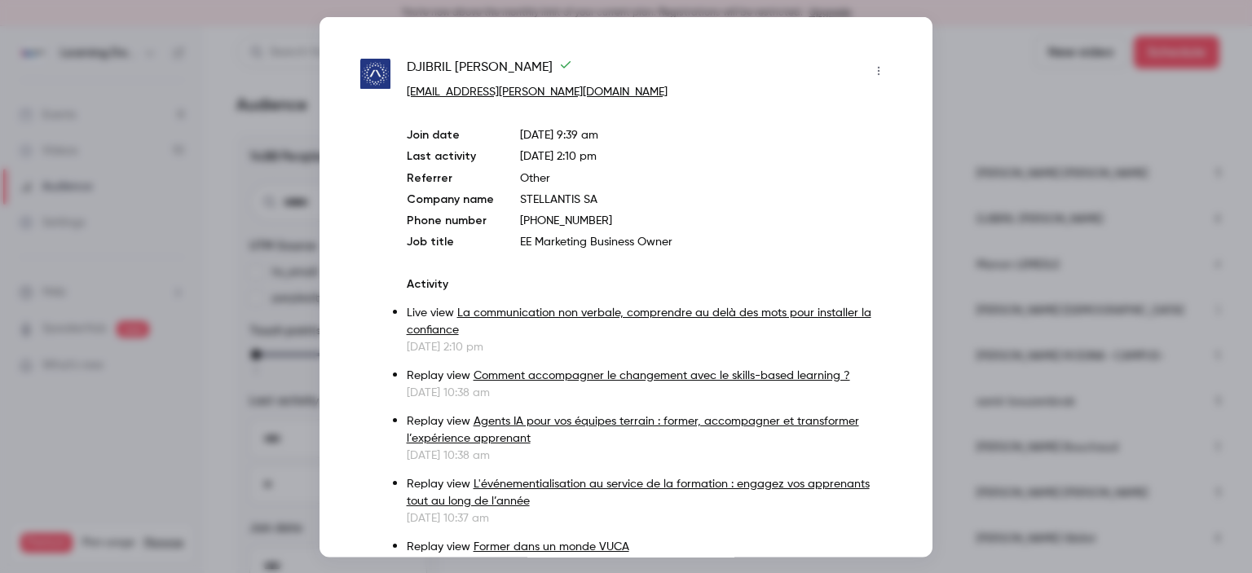
click at [978, 220] on div at bounding box center [626, 286] width 1252 height 573
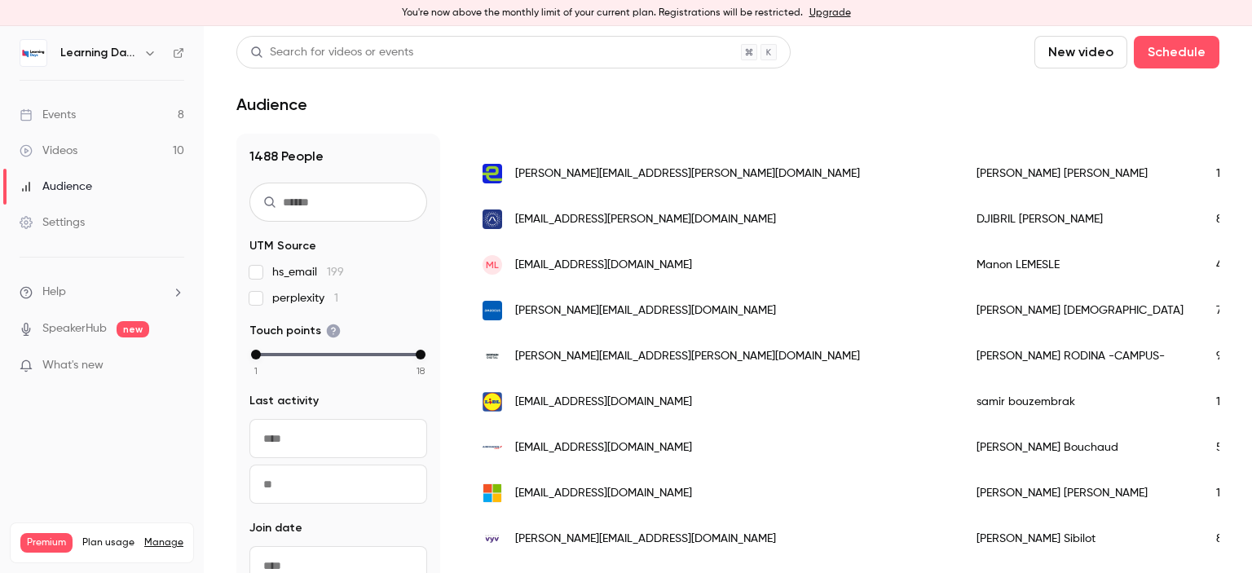
click at [666, 530] on span "isabelle.sibilot@groupe-vyv.fr" at bounding box center [645, 538] width 261 height 17
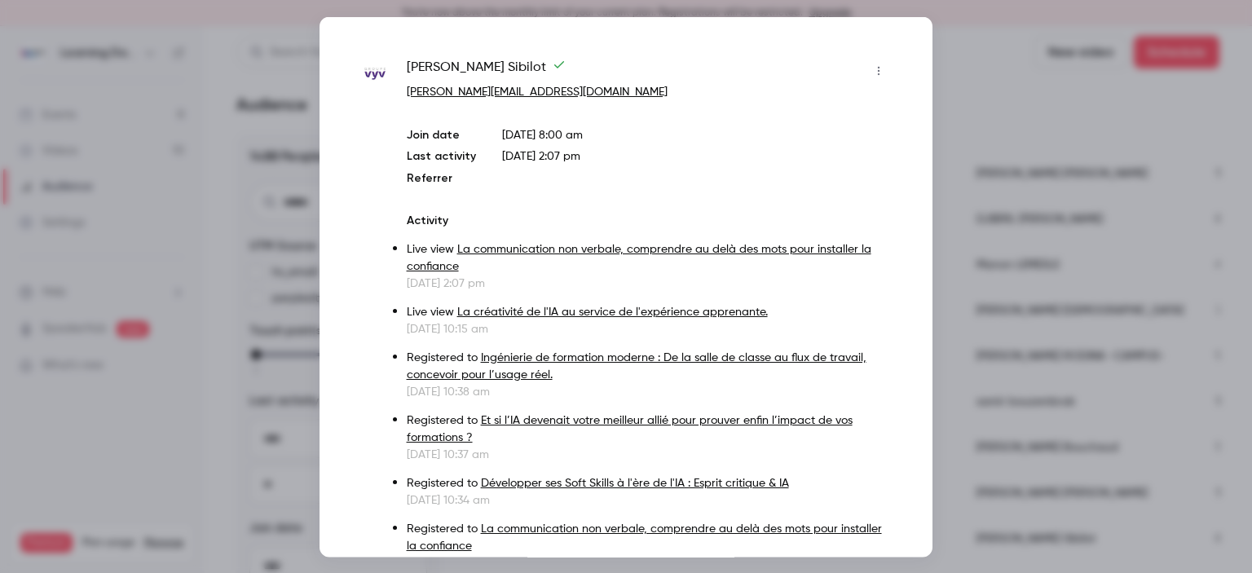
click at [1051, 190] on div at bounding box center [626, 286] width 1252 height 573
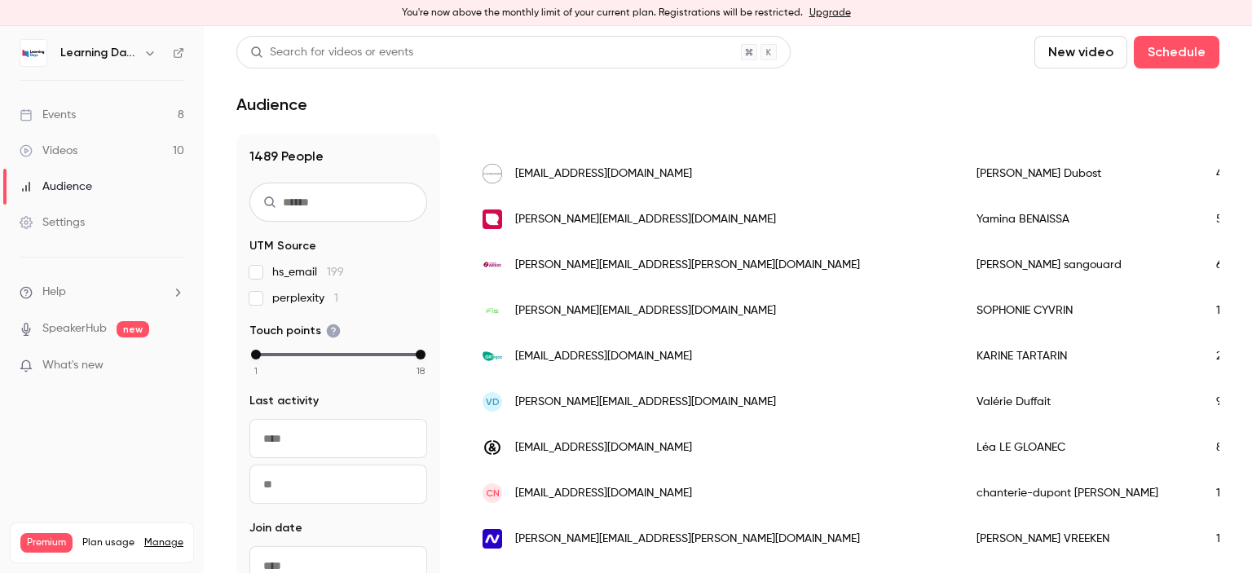
scroll to position [791, 0]
